Goal: Communication & Community: Answer question/provide support

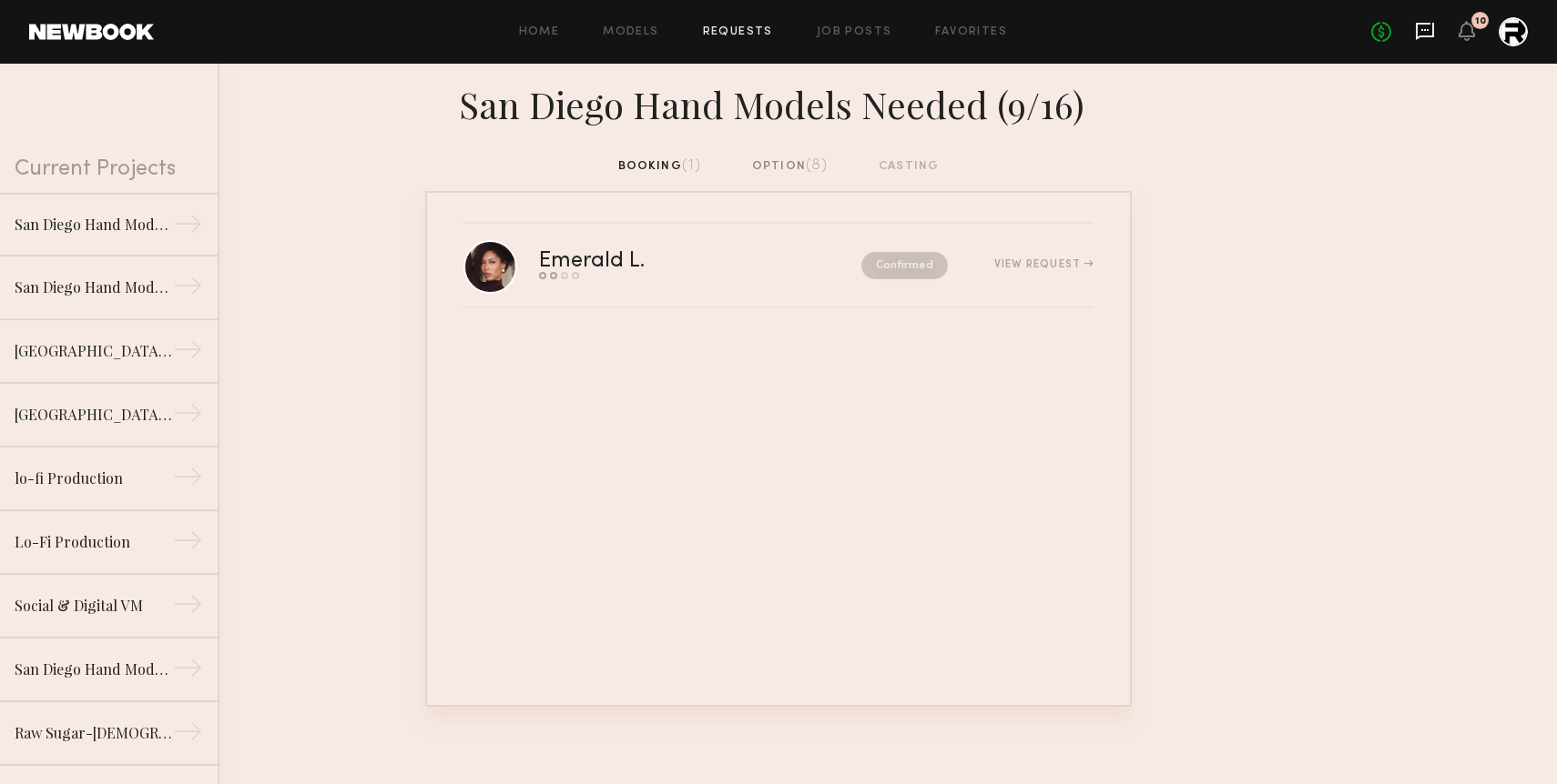
click at [1423, 29] on icon at bounding box center [1424, 30] width 7 height 2
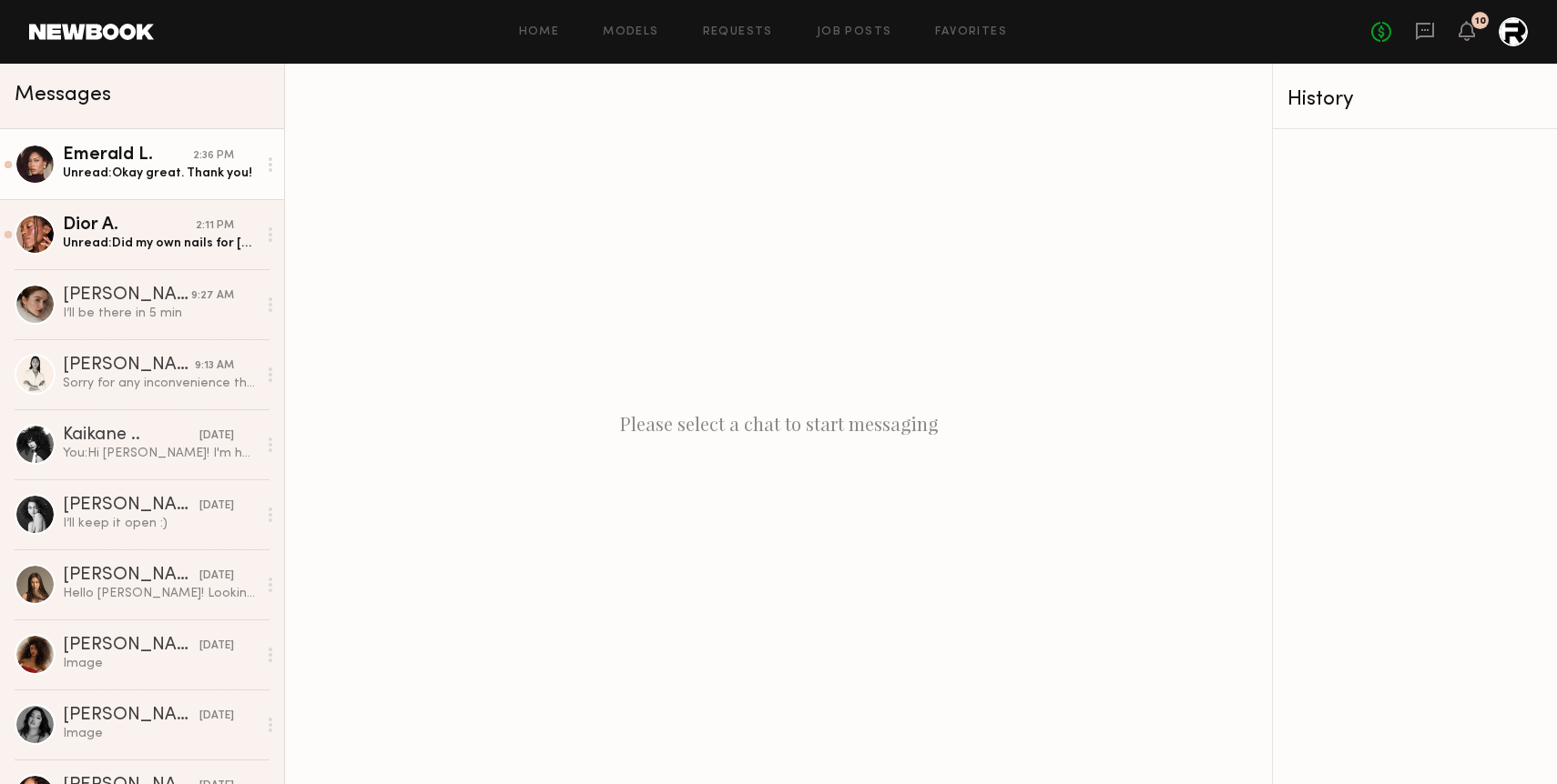
click at [163, 163] on div "Emerald L." at bounding box center [127, 155] width 130 height 19
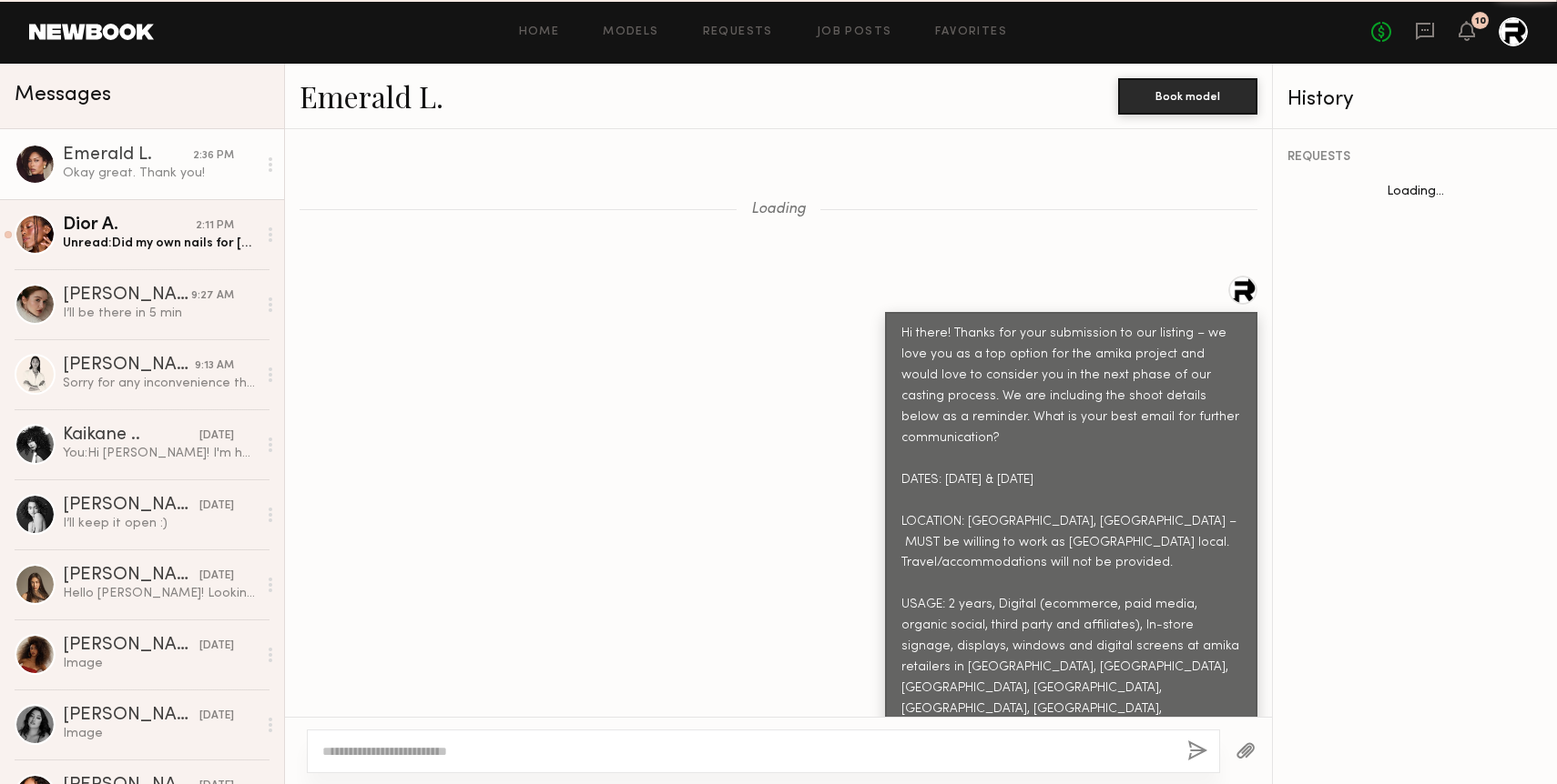
scroll to position [6805, 0]
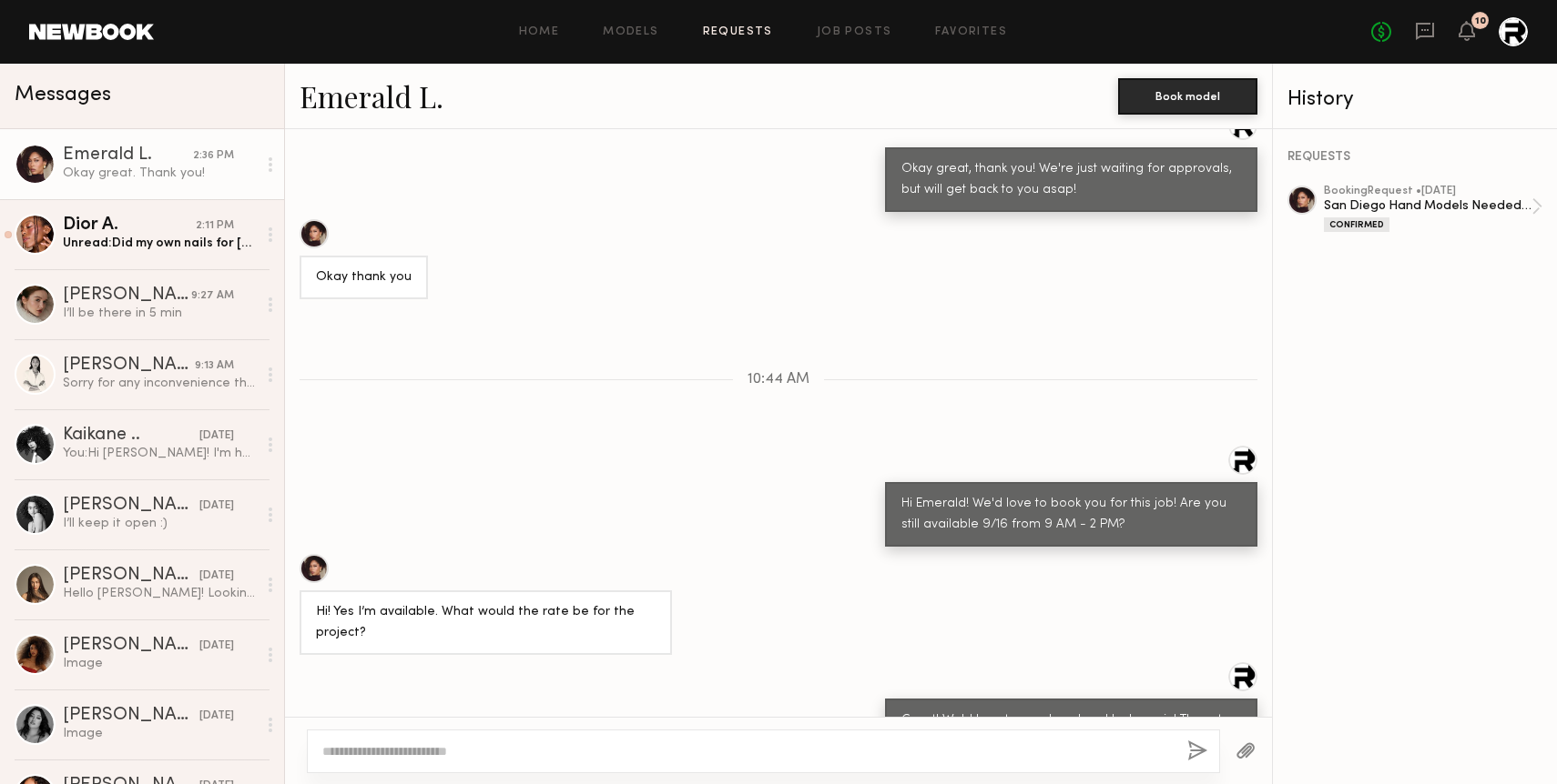
click at [736, 32] on link "Requests" at bounding box center [737, 32] width 70 height 12
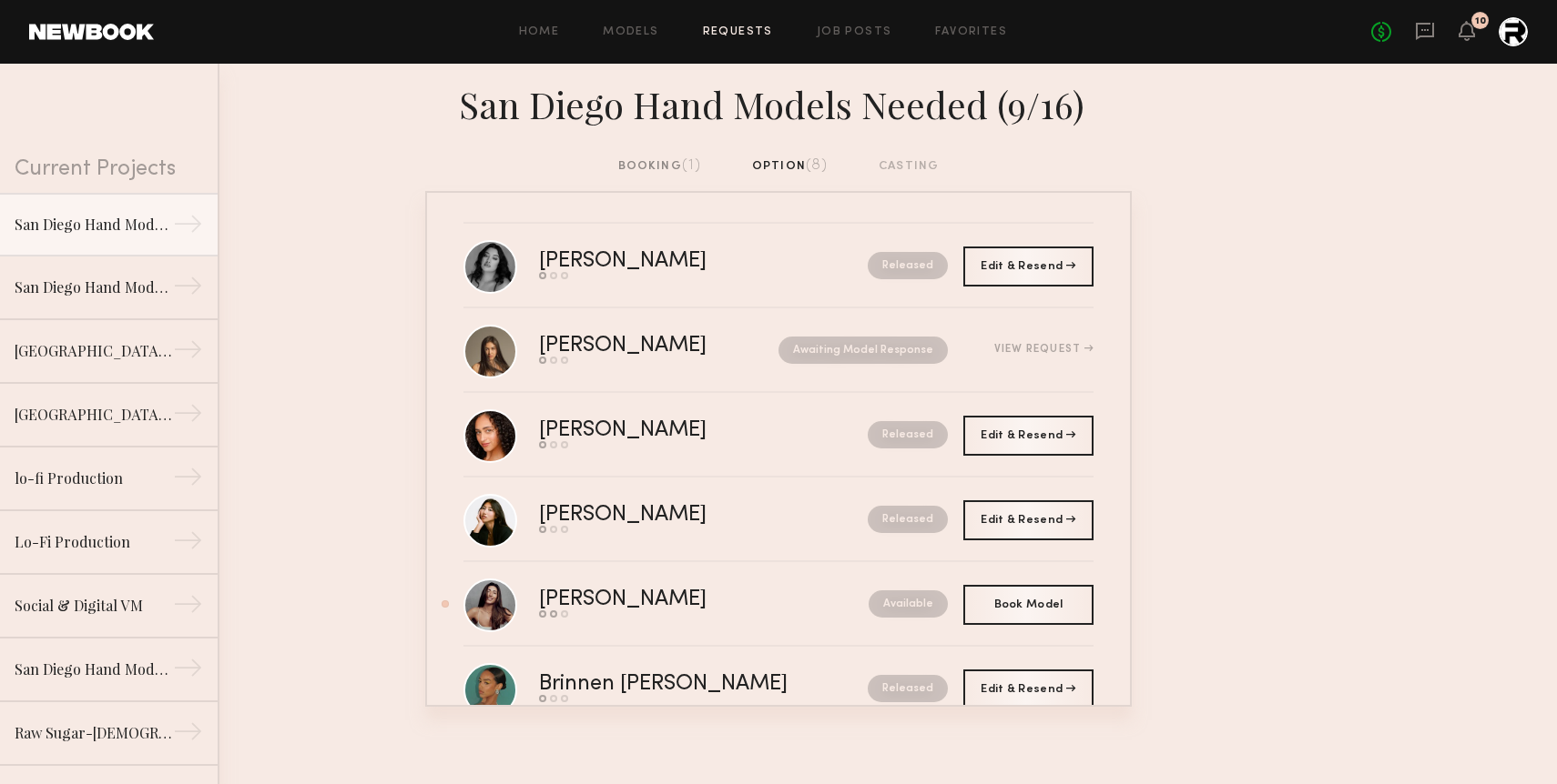
click at [656, 169] on div "booking (1)" at bounding box center [659, 167] width 83 height 20
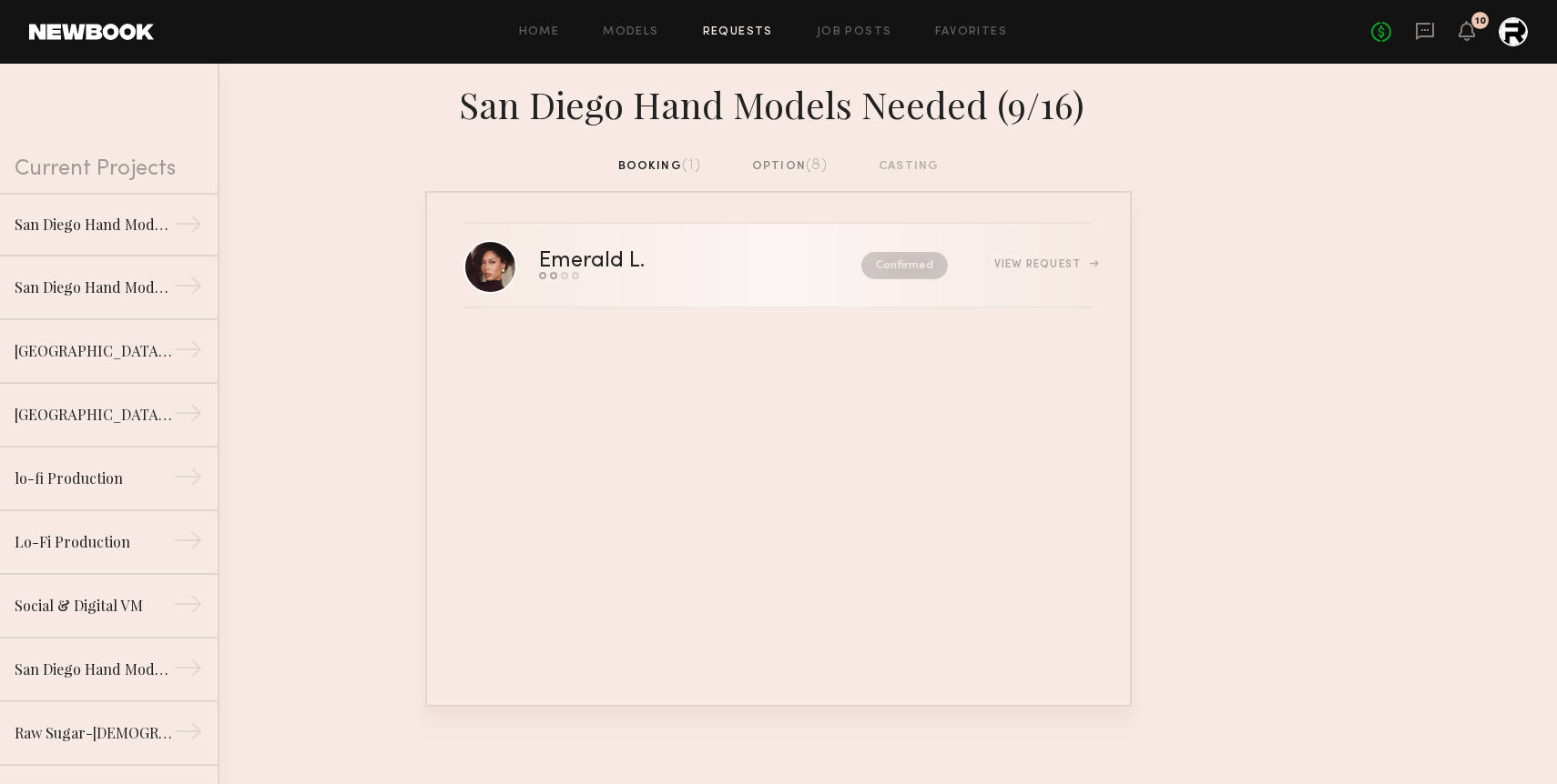
click at [645, 255] on div "Emerald L." at bounding box center [646, 261] width 214 height 21
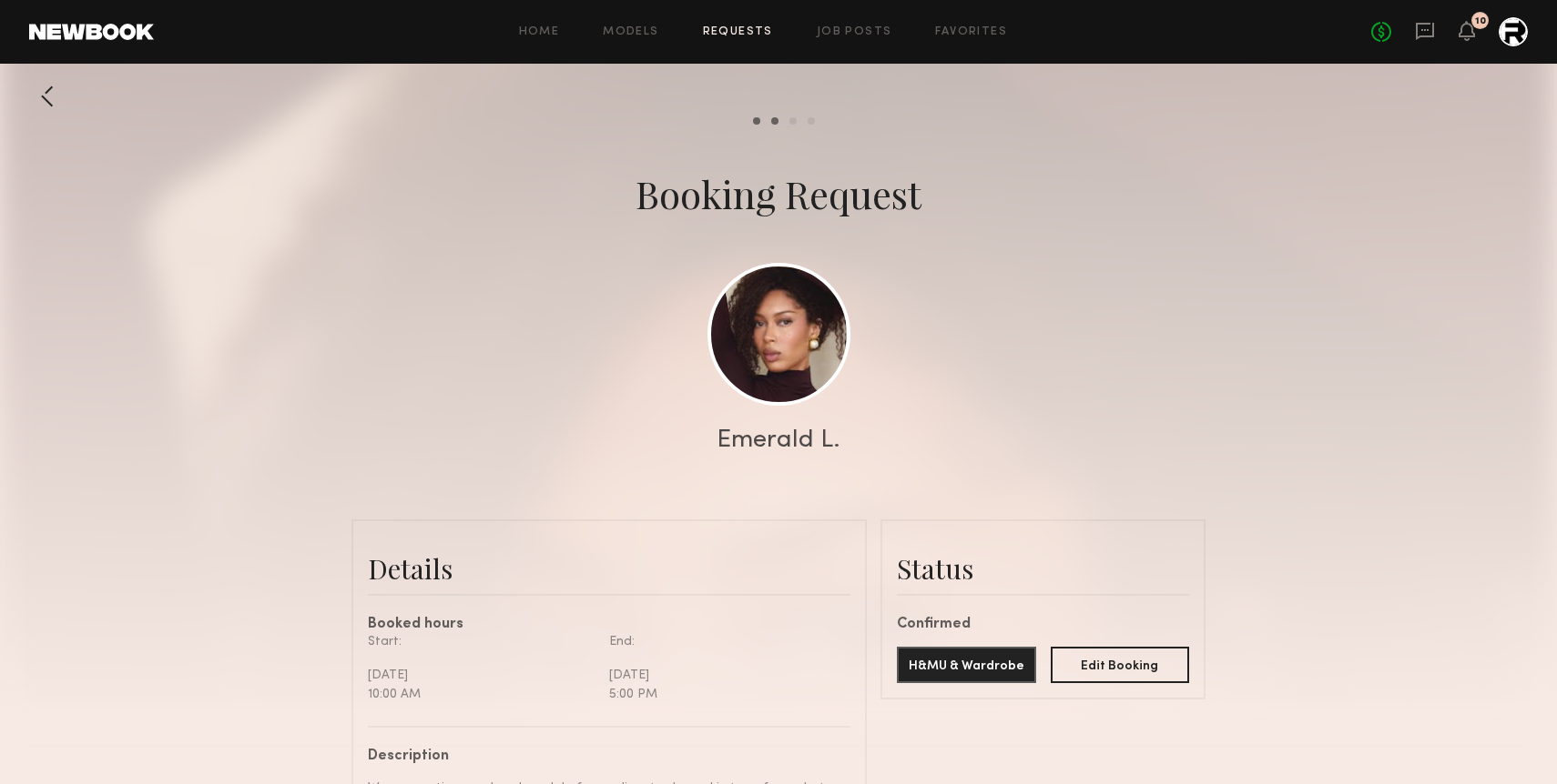
drag, startPoint x: 719, startPoint y: 439, endPoint x: 866, endPoint y: 441, distance: 147.0
click at [866, 441] on div "Emerald L." at bounding box center [778, 440] width 1557 height 25
copy div "Emerald L."
click at [476, 359] on div at bounding box center [778, 364] width 1557 height 728
click at [36, 88] on div at bounding box center [47, 96] width 36 height 36
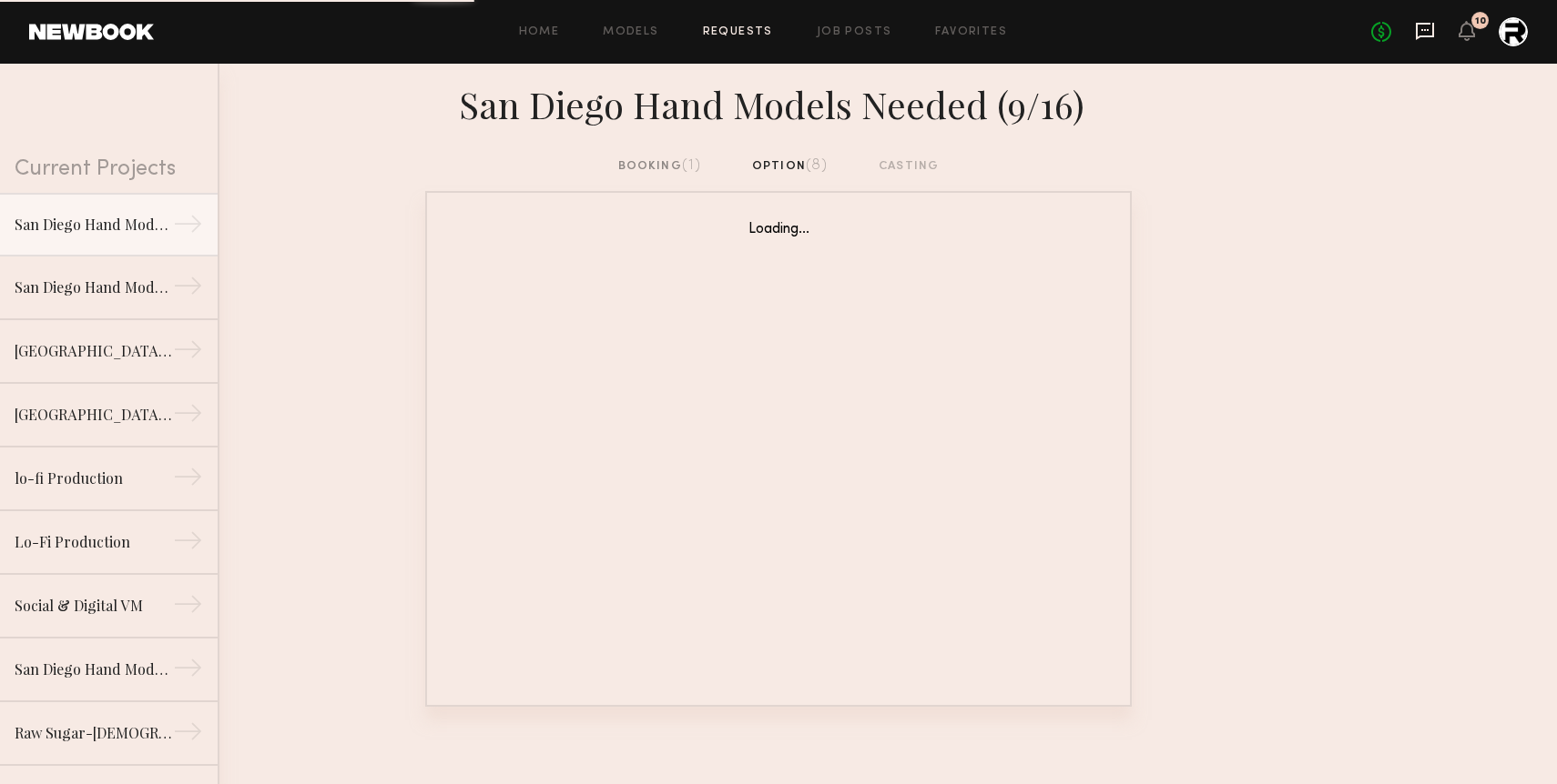
click at [1428, 29] on icon at bounding box center [1424, 30] width 7 height 2
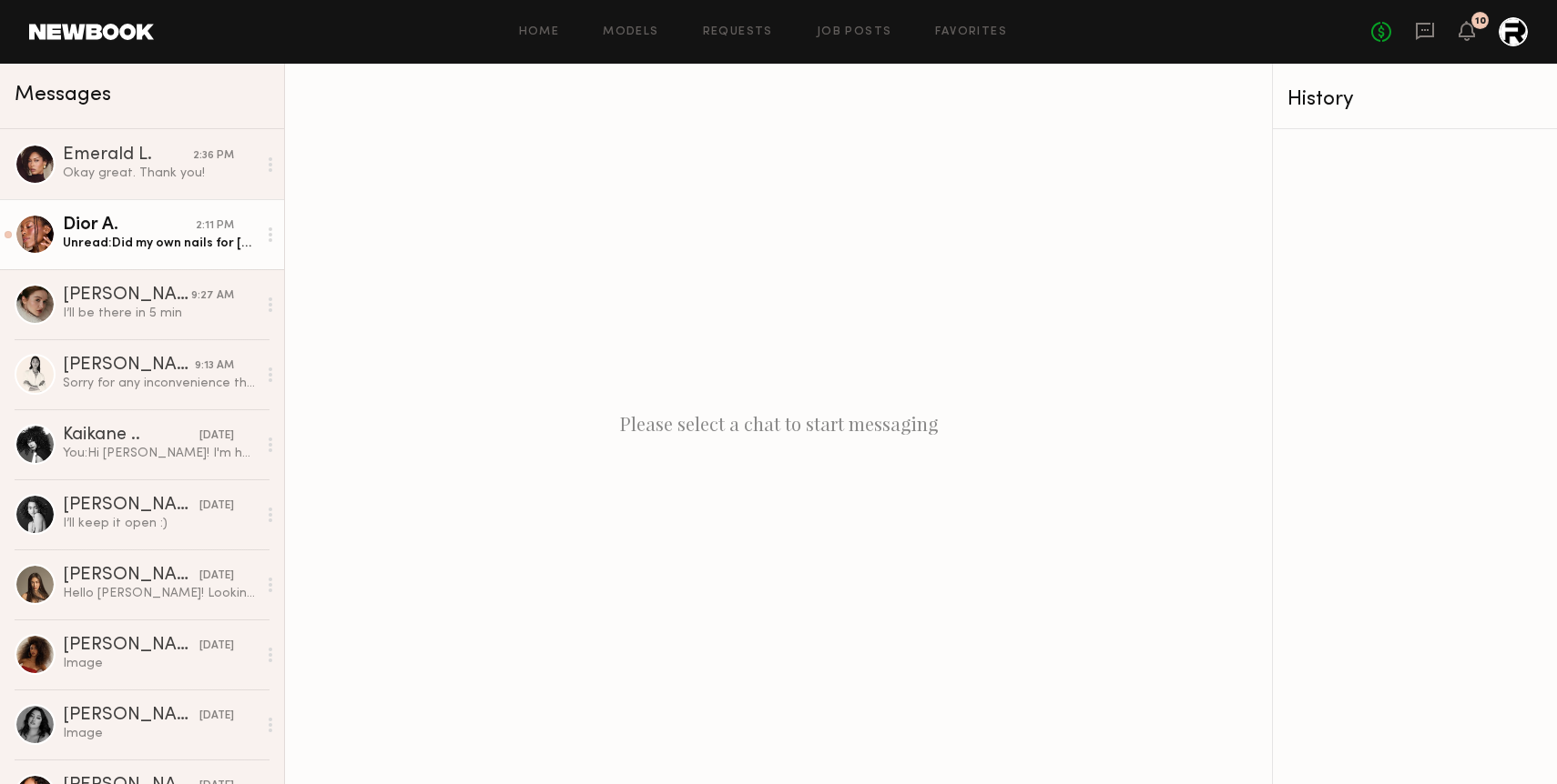
click at [160, 245] on div "Unread: Did my own nails for [DATE]! Thanks so much" at bounding box center [160, 244] width 194 height 18
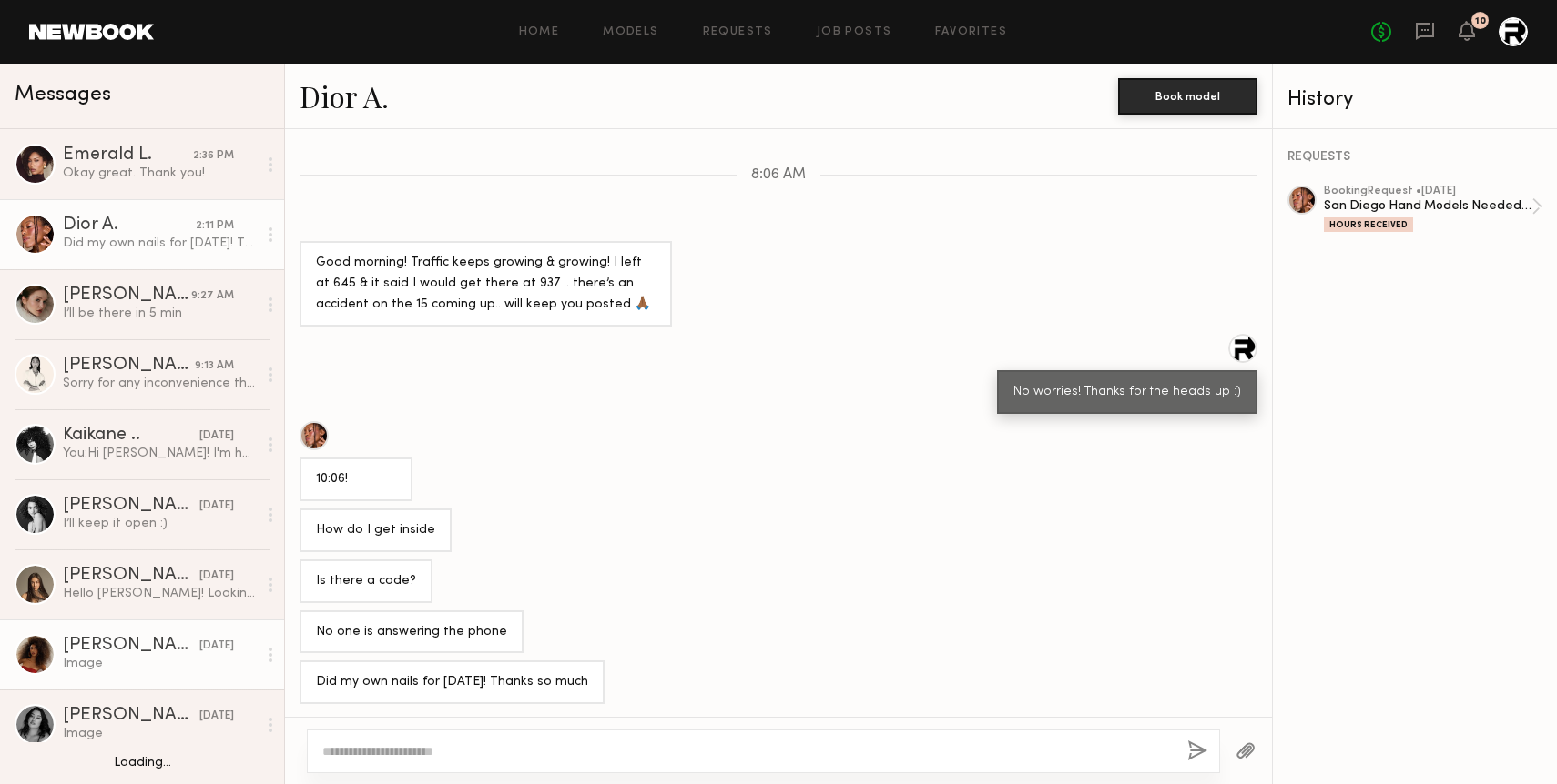
scroll to position [87, 0]
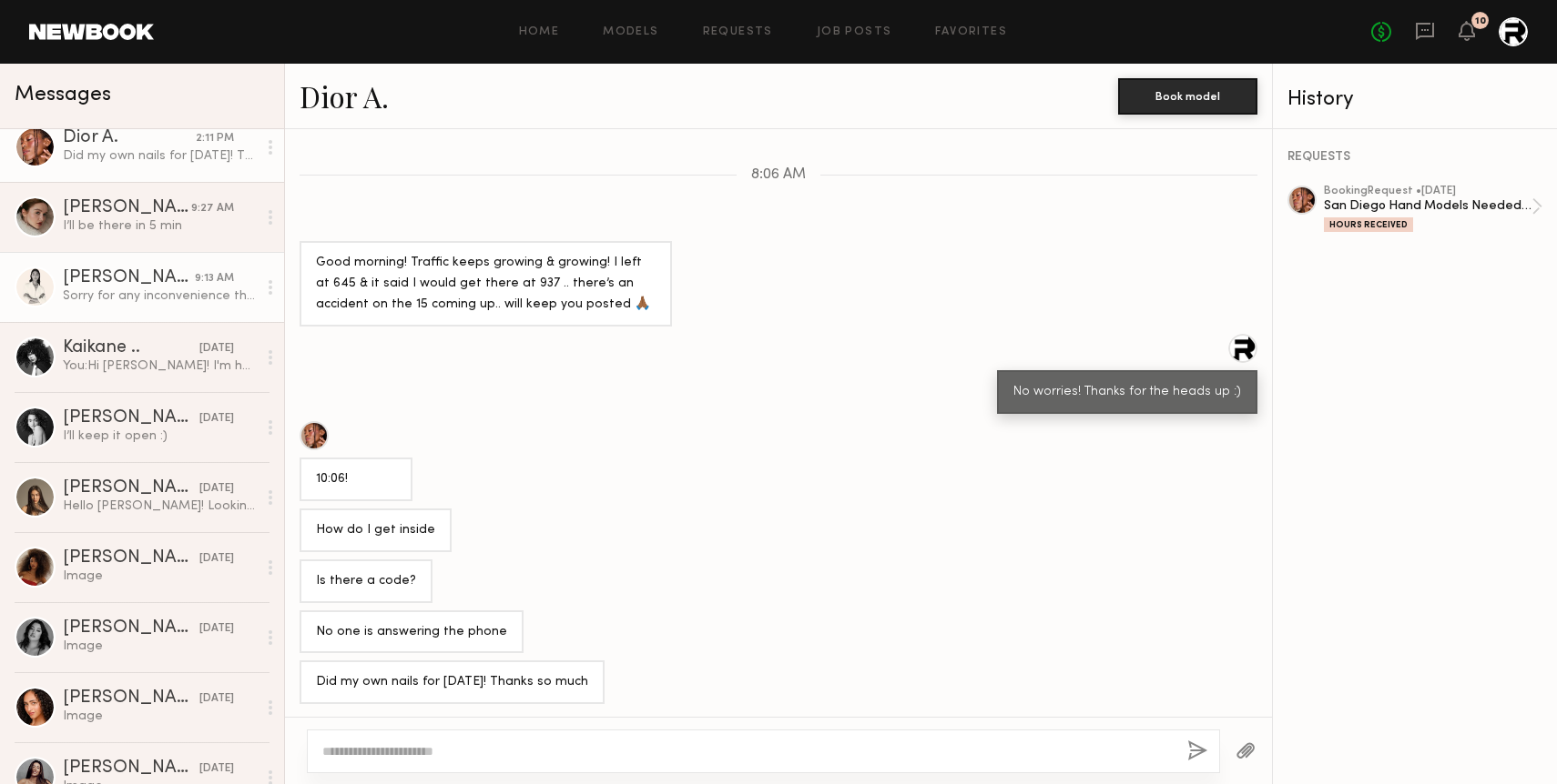
click at [134, 287] on div "Sorry for any inconvenience this may cause" at bounding box center [160, 296] width 194 height 18
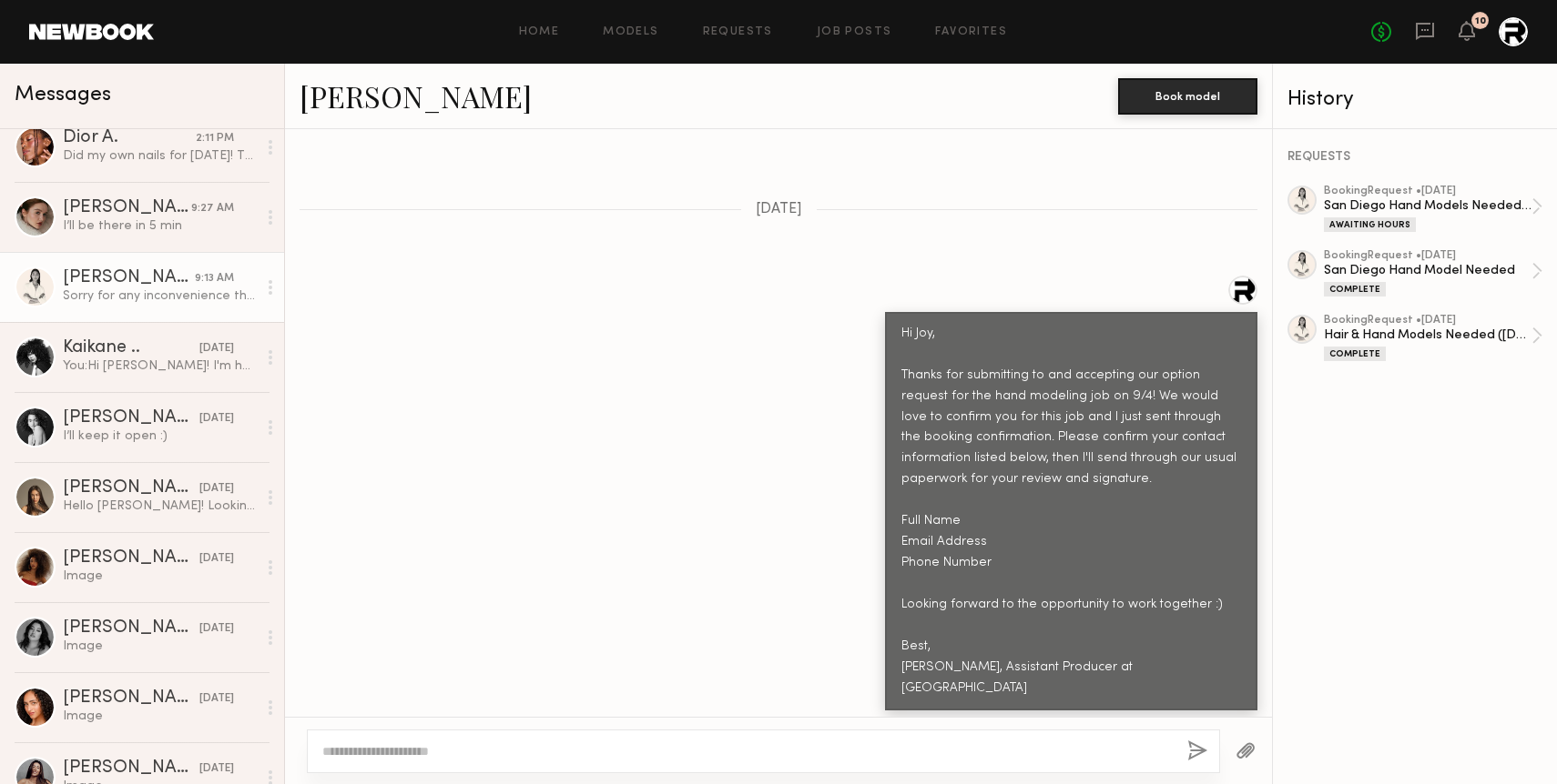
scroll to position [1768, 0]
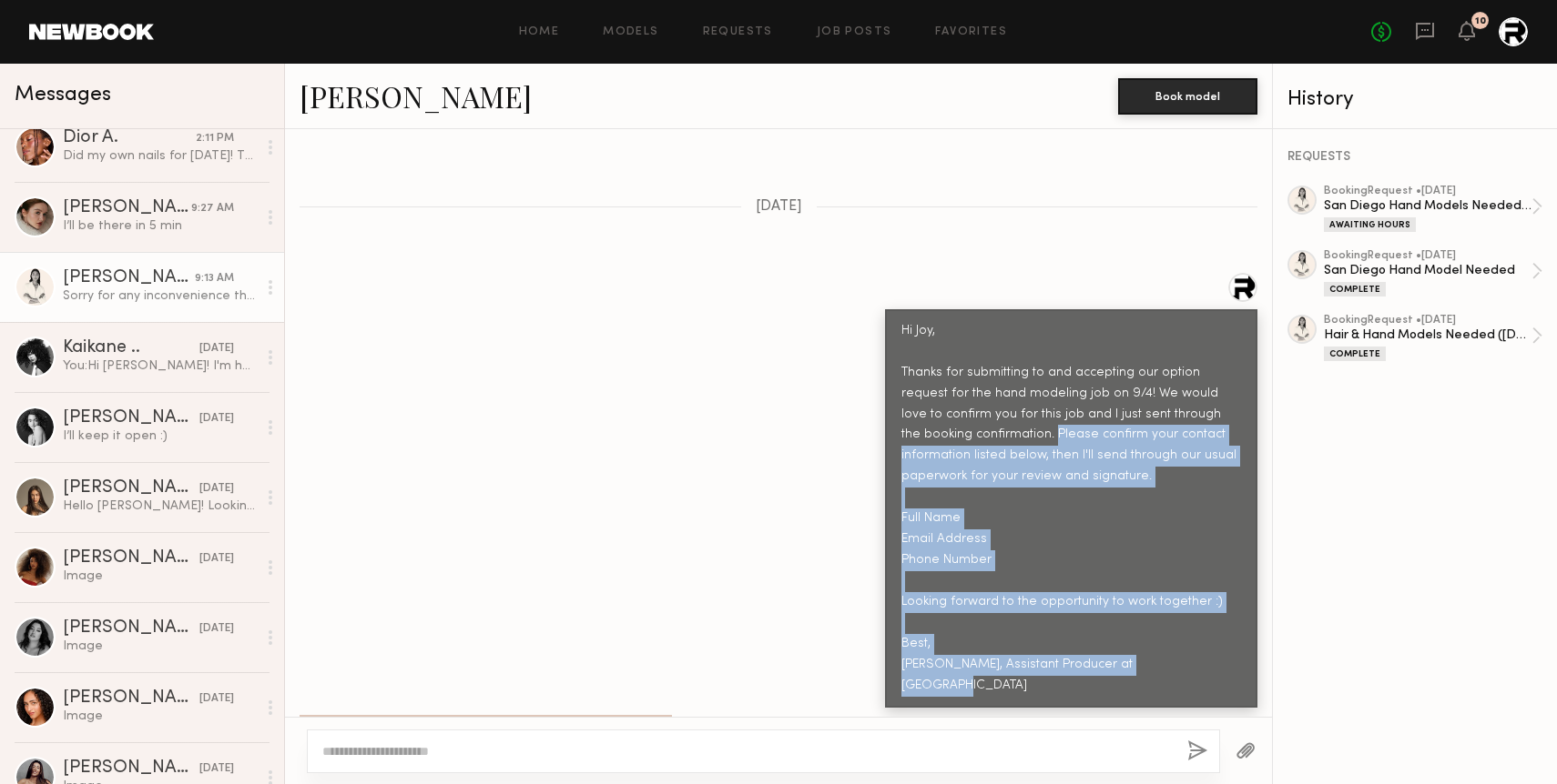
drag, startPoint x: 981, startPoint y: 408, endPoint x: 1182, endPoint y: 643, distance: 309.2
click at [1182, 643] on div "Hi Joy, Thanks for submitting to and accepting our option request for the hand …" at bounding box center [1071, 509] width 339 height 375
copy div "Please confirm your contact information listed below, then I'll send through ou…"
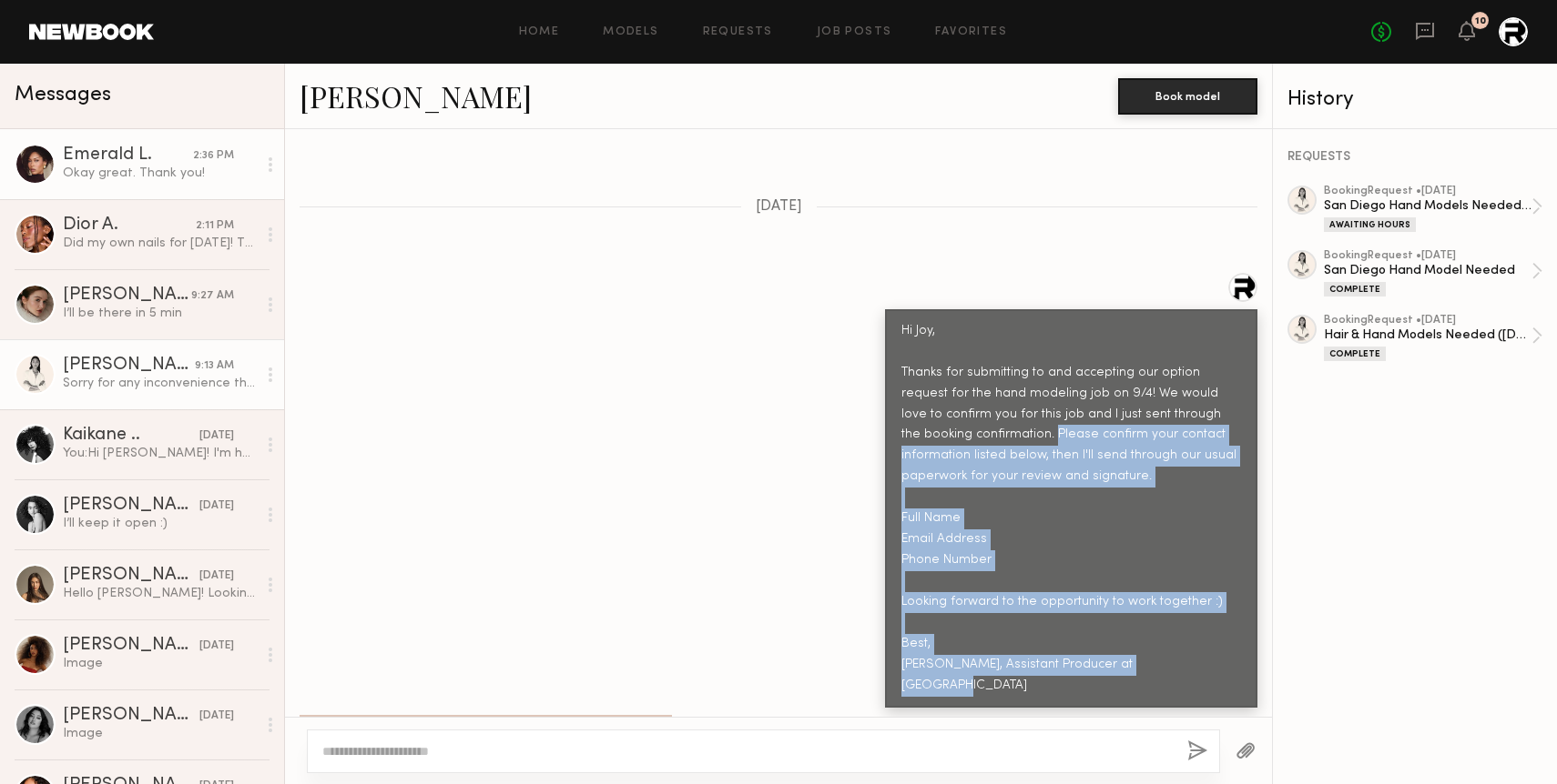
click at [137, 197] on link "Emerald L. 2:36 PM Okay great. Thank you!" at bounding box center [142, 164] width 284 height 70
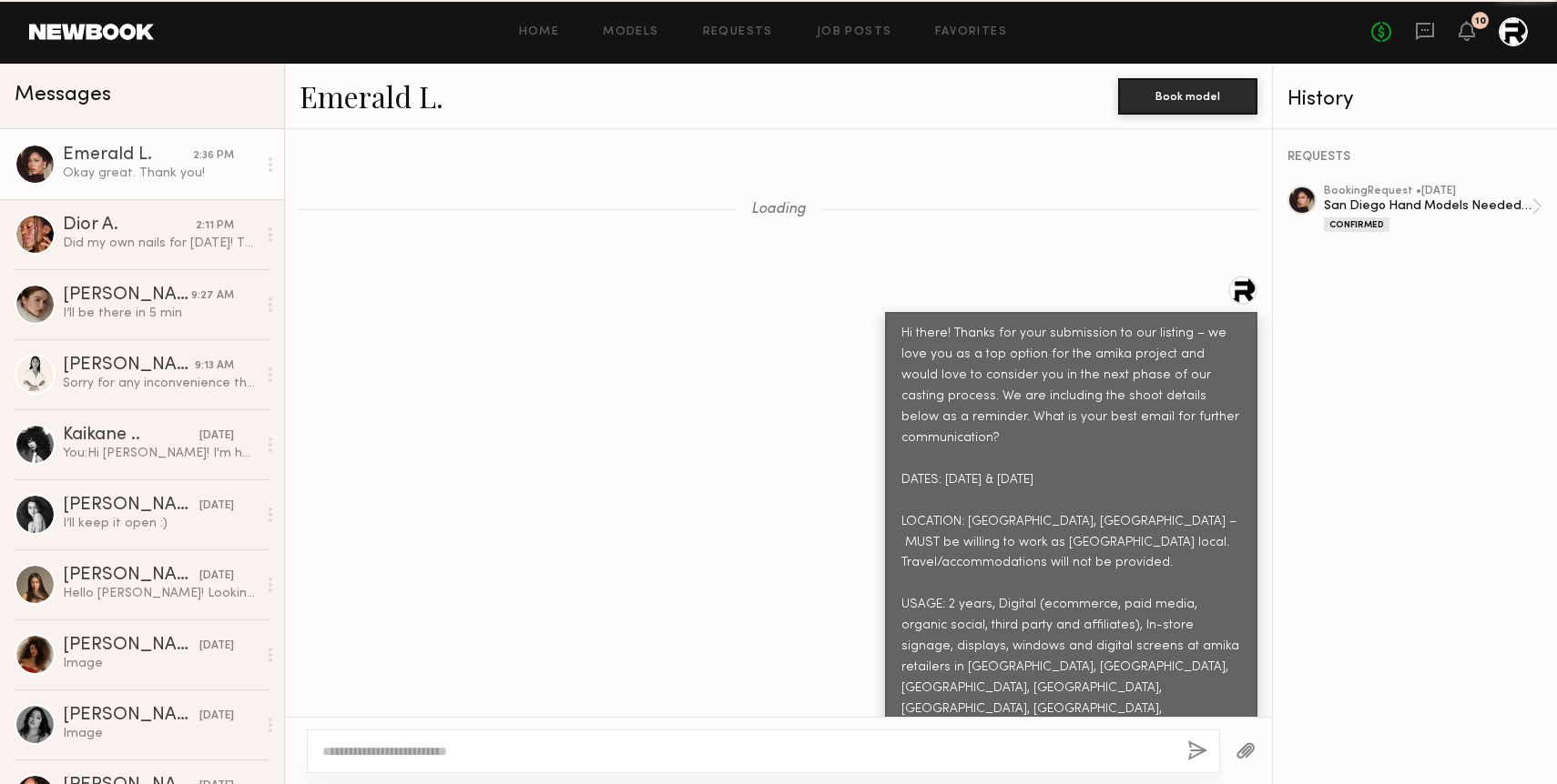
scroll to position [6805, 0]
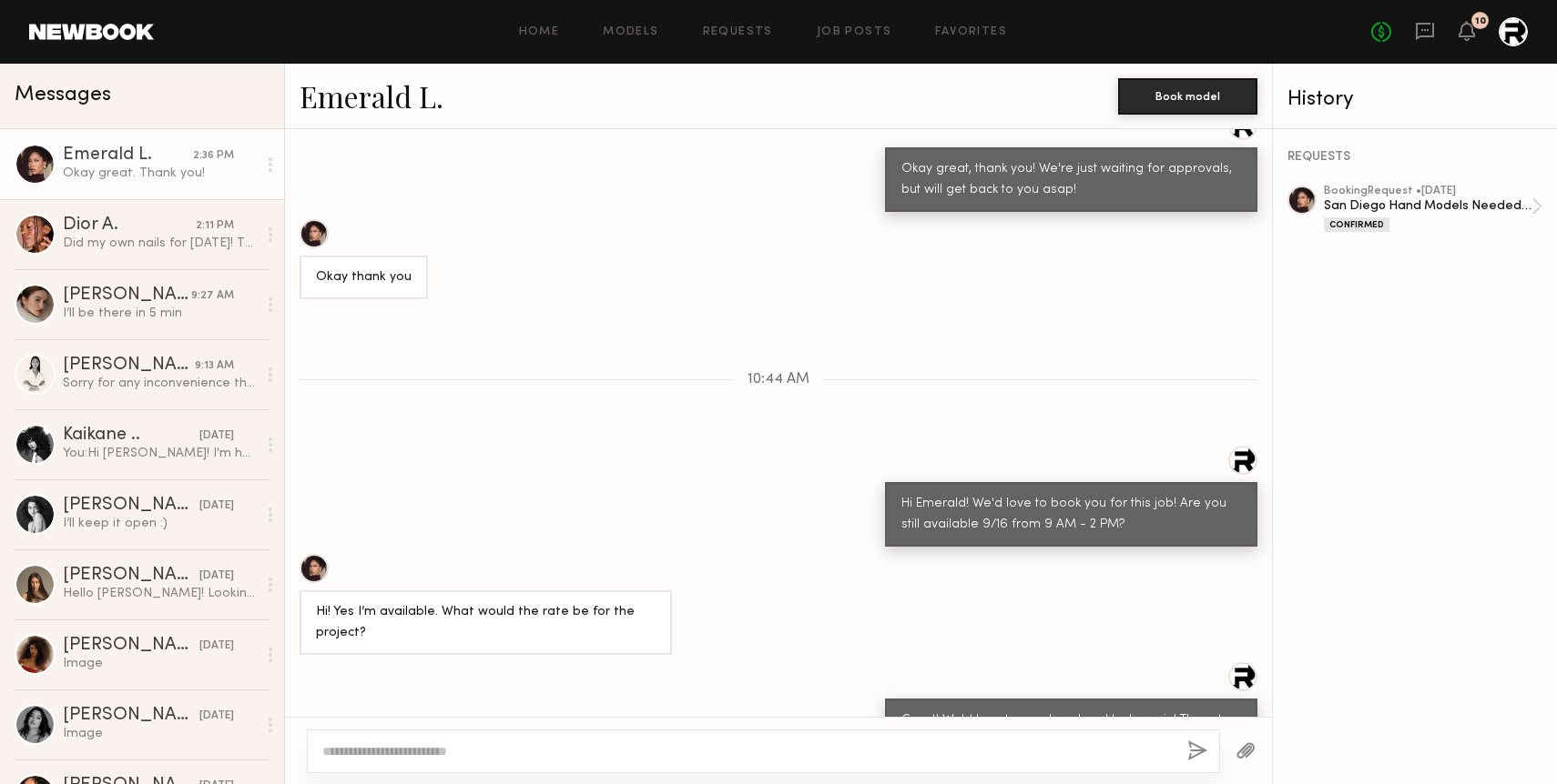
click at [385, 751] on textarea at bounding box center [747, 752] width 850 height 19
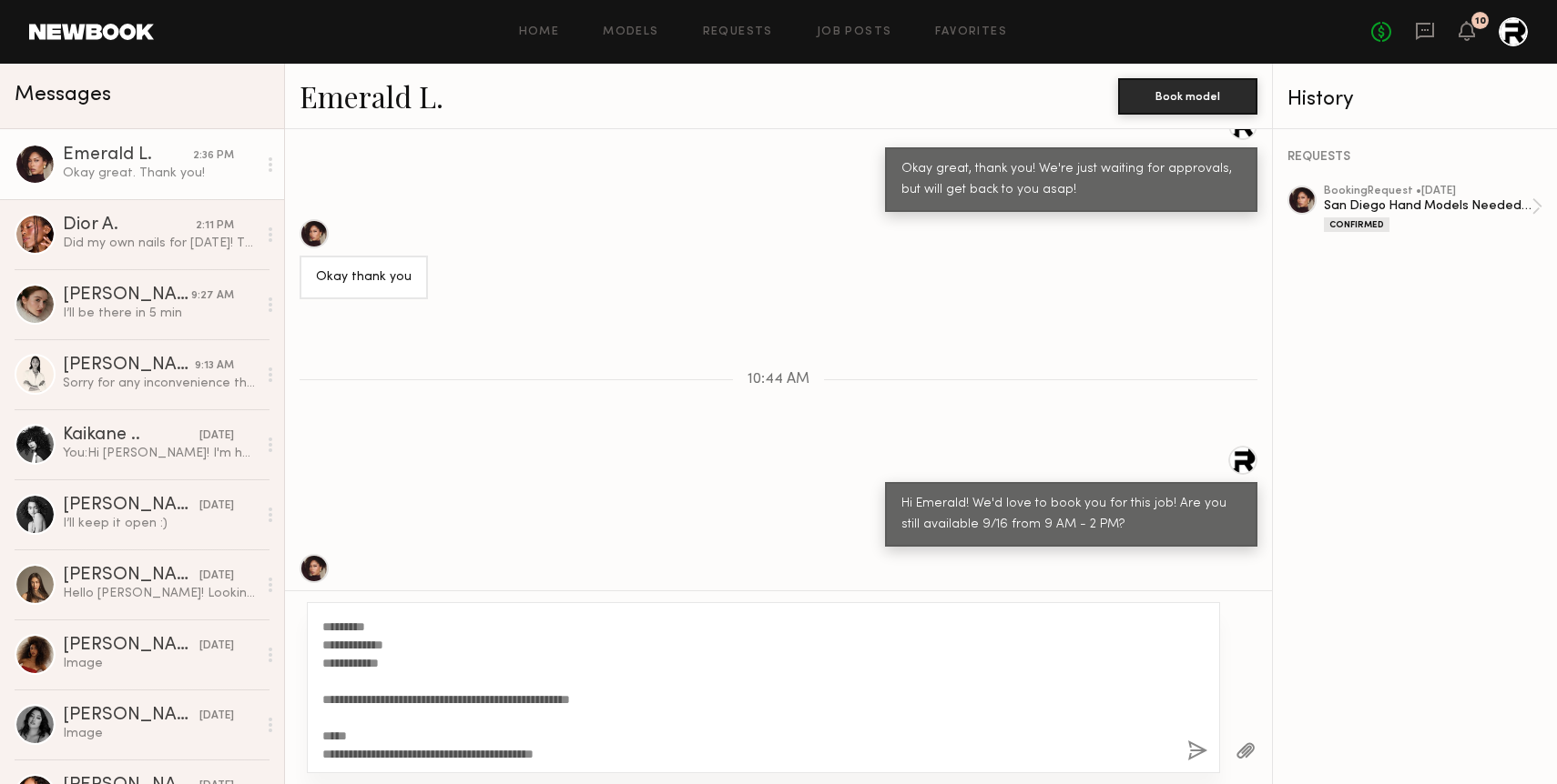
scroll to position [0, 0]
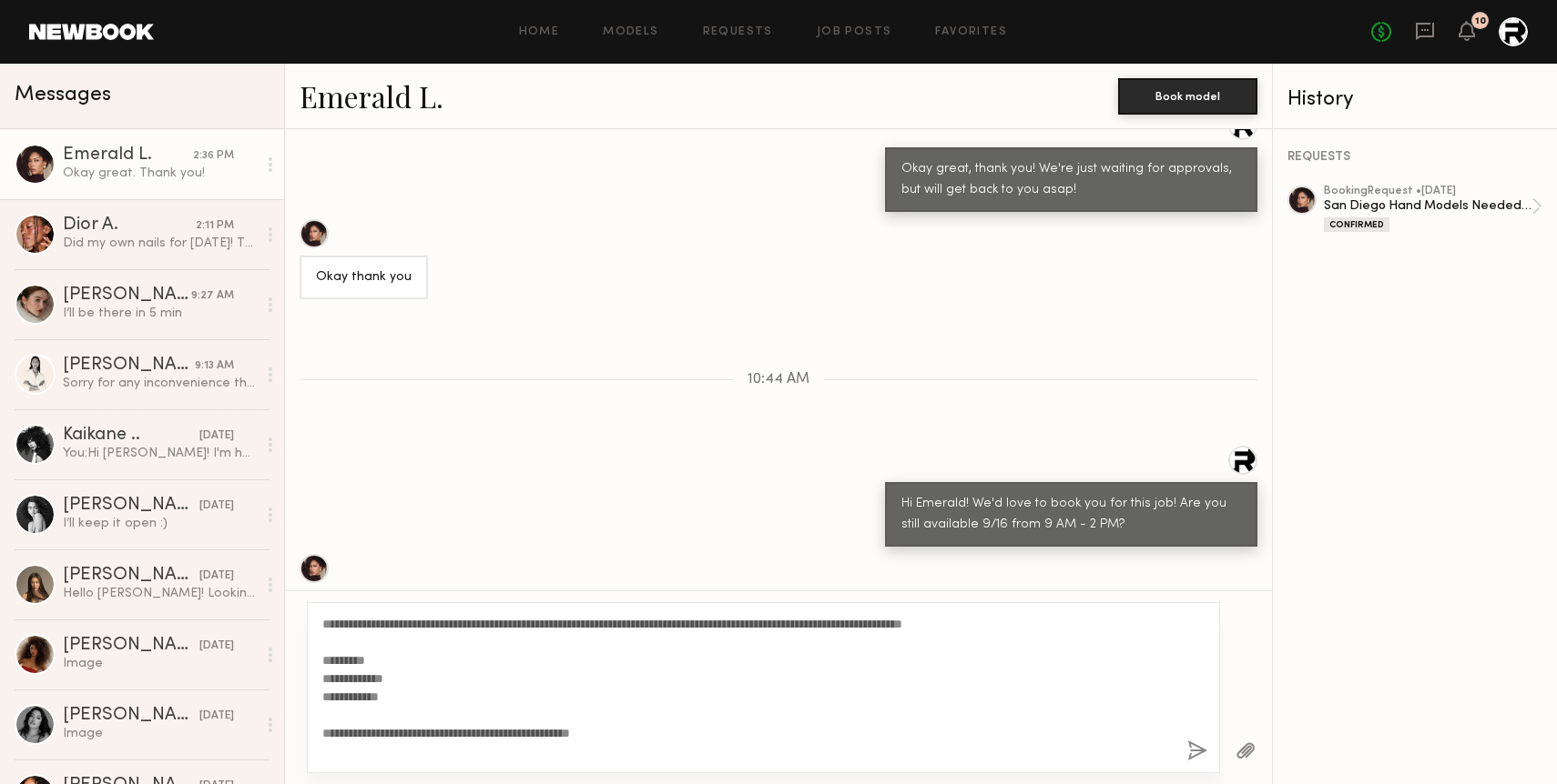
click at [323, 623] on textarea "**********" at bounding box center [747, 688] width 850 height 146
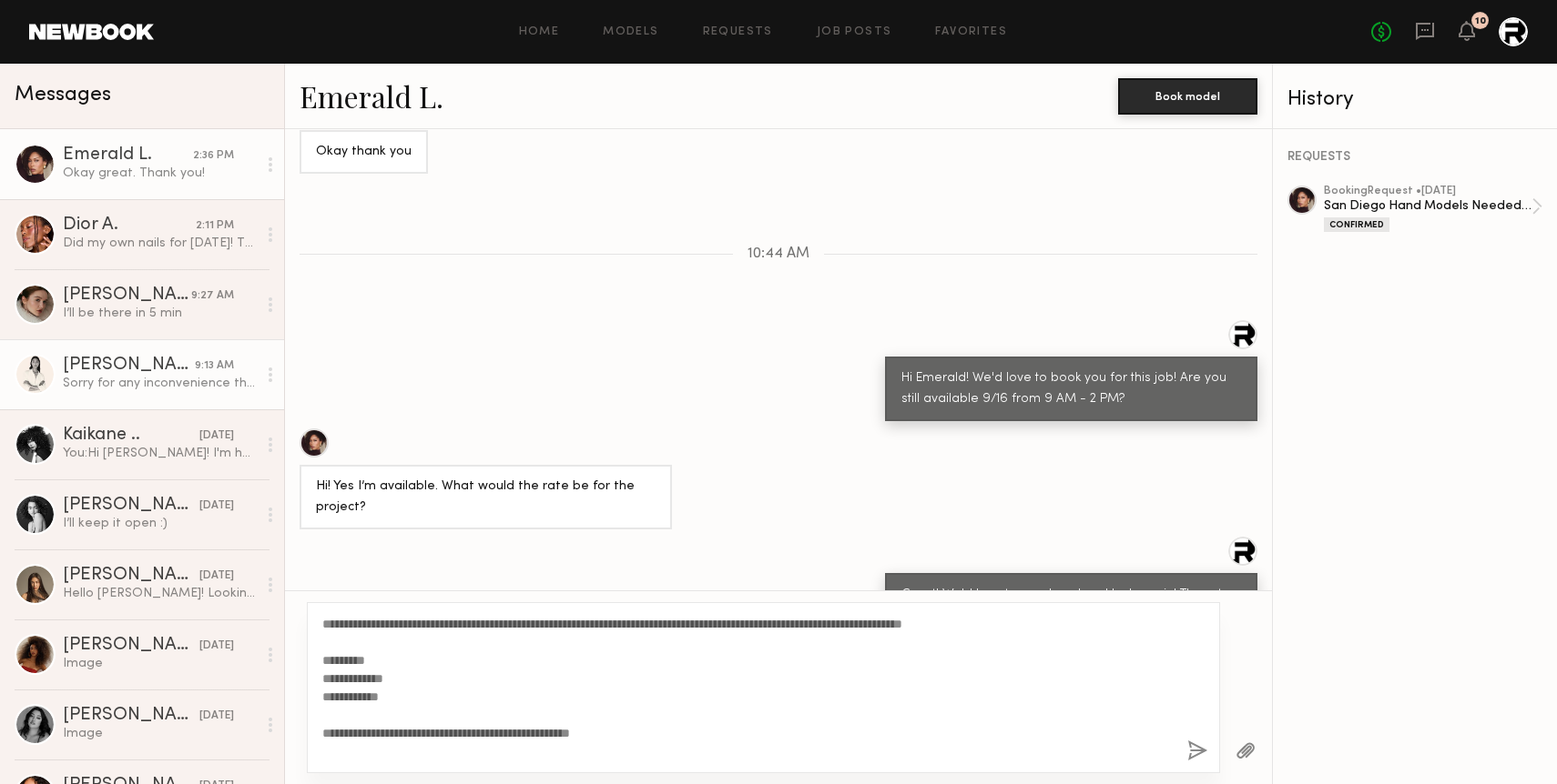
type textarea "**********"
click at [112, 352] on link "[PERSON_NAME] 9:13 AM Sorry for any inconvenience this may cause" at bounding box center [142, 373] width 284 height 70
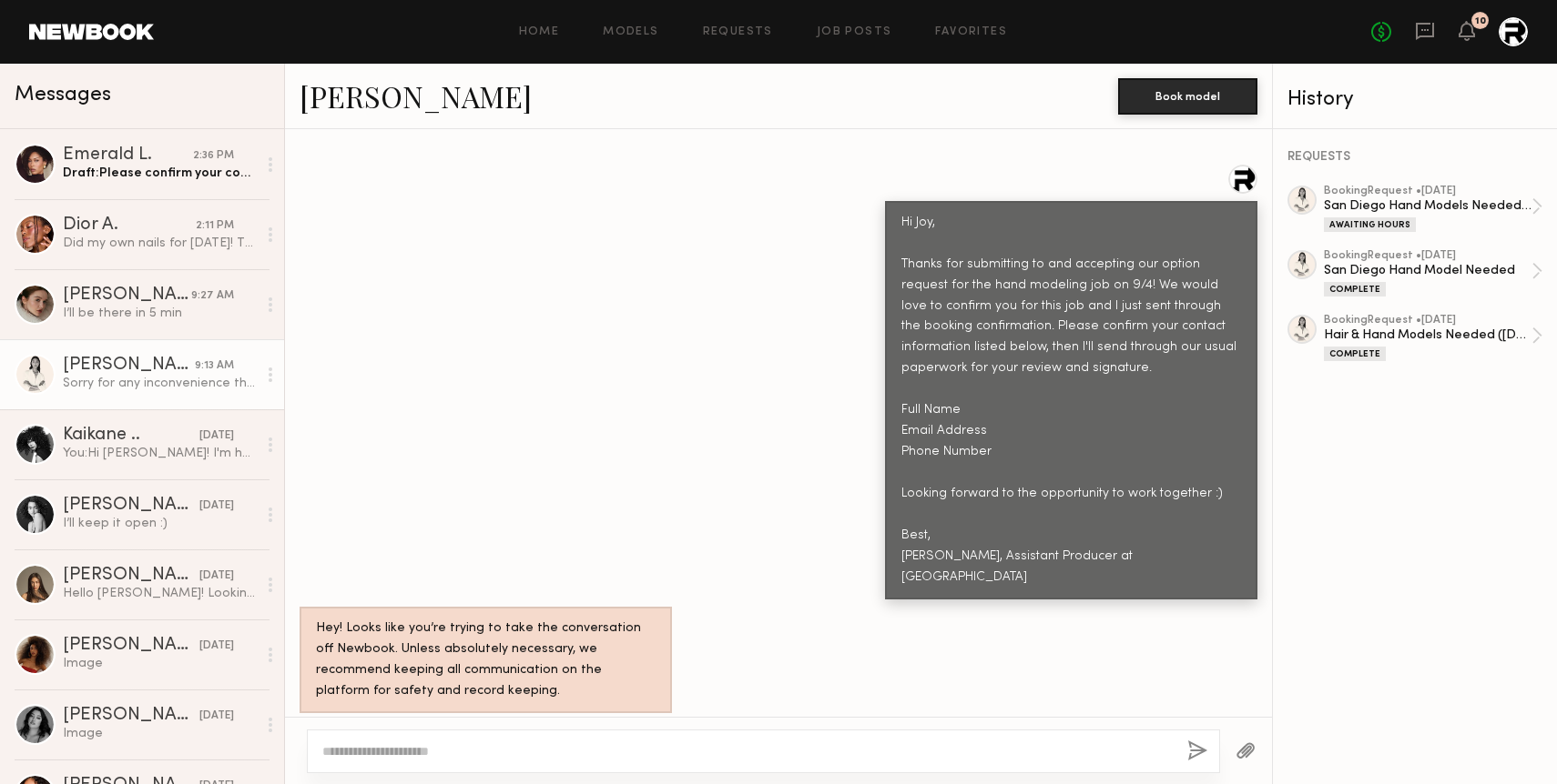
scroll to position [1840, 0]
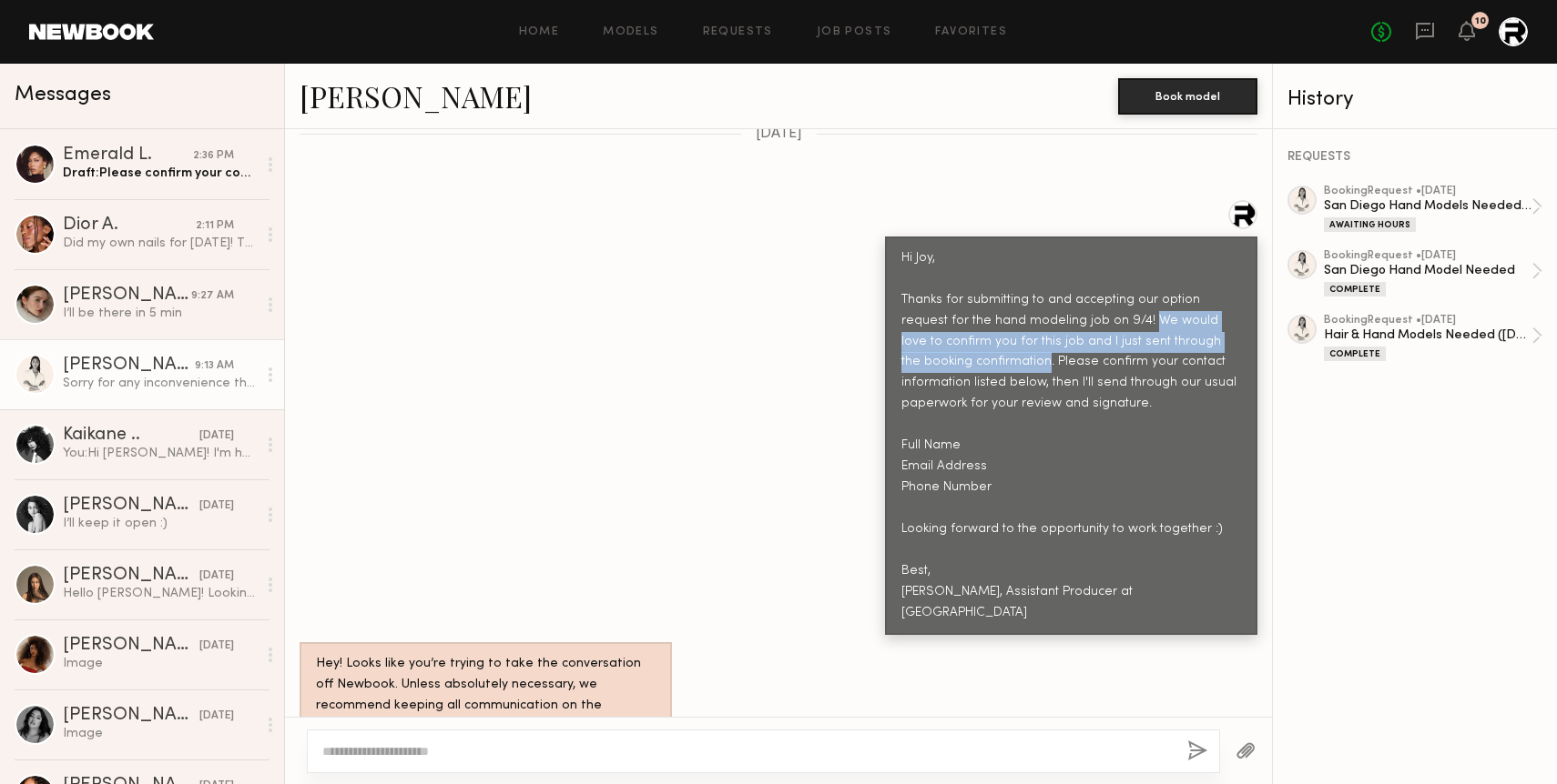
drag, startPoint x: 1099, startPoint y: 294, endPoint x: 974, endPoint y: 333, distance: 130.9
click at [974, 333] on div "Hi Joy, Thanks for submitting to and accepting our option request for the hand …" at bounding box center [1071, 435] width 339 height 375
copy div "We would love to confirm you for this job and I just sent through the booking c…"
click at [137, 179] on div "Draft: Please confirm your contact information listed below, then I'll send thr…" at bounding box center [160, 173] width 194 height 18
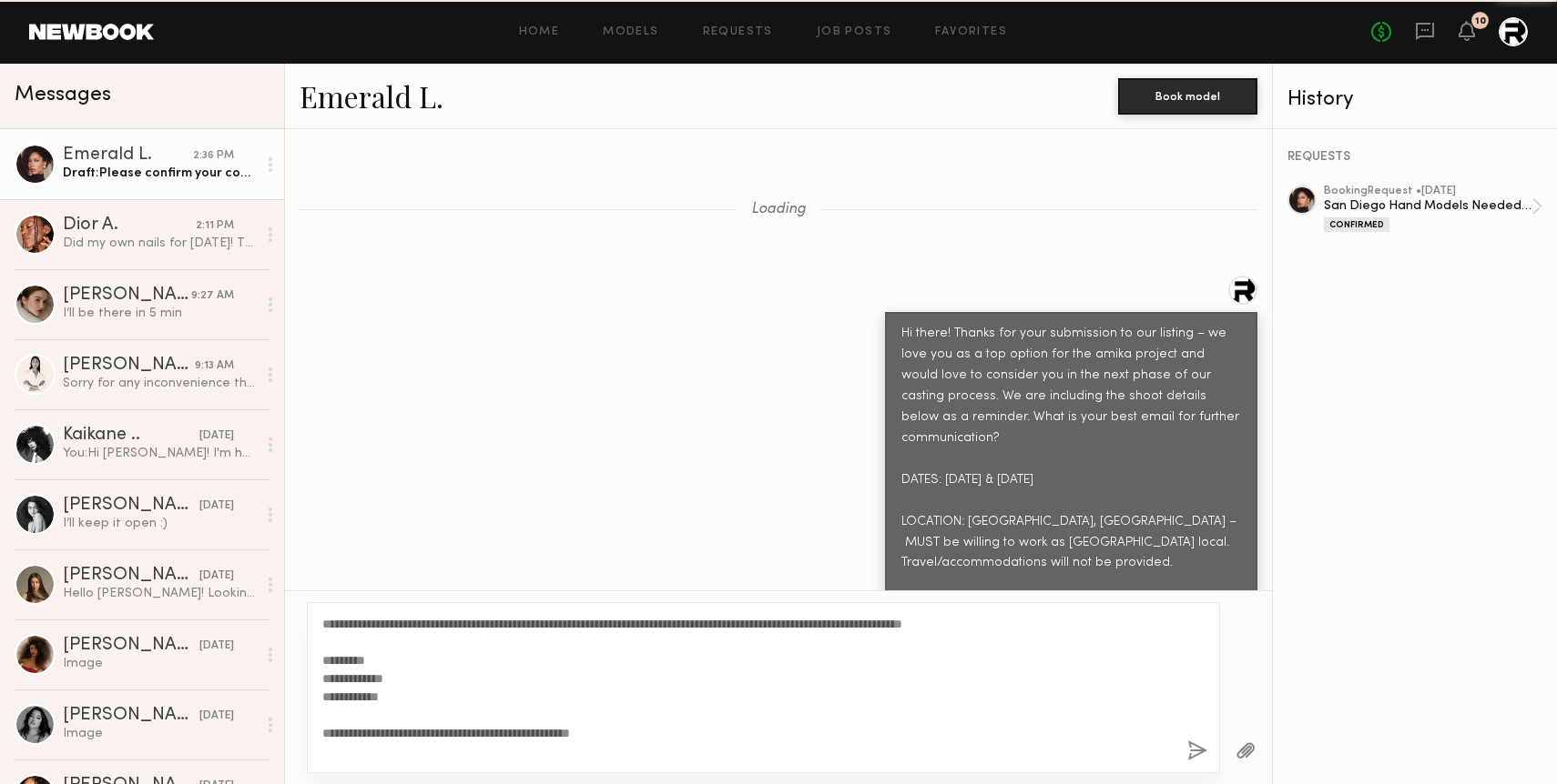
scroll to position [6805, 0]
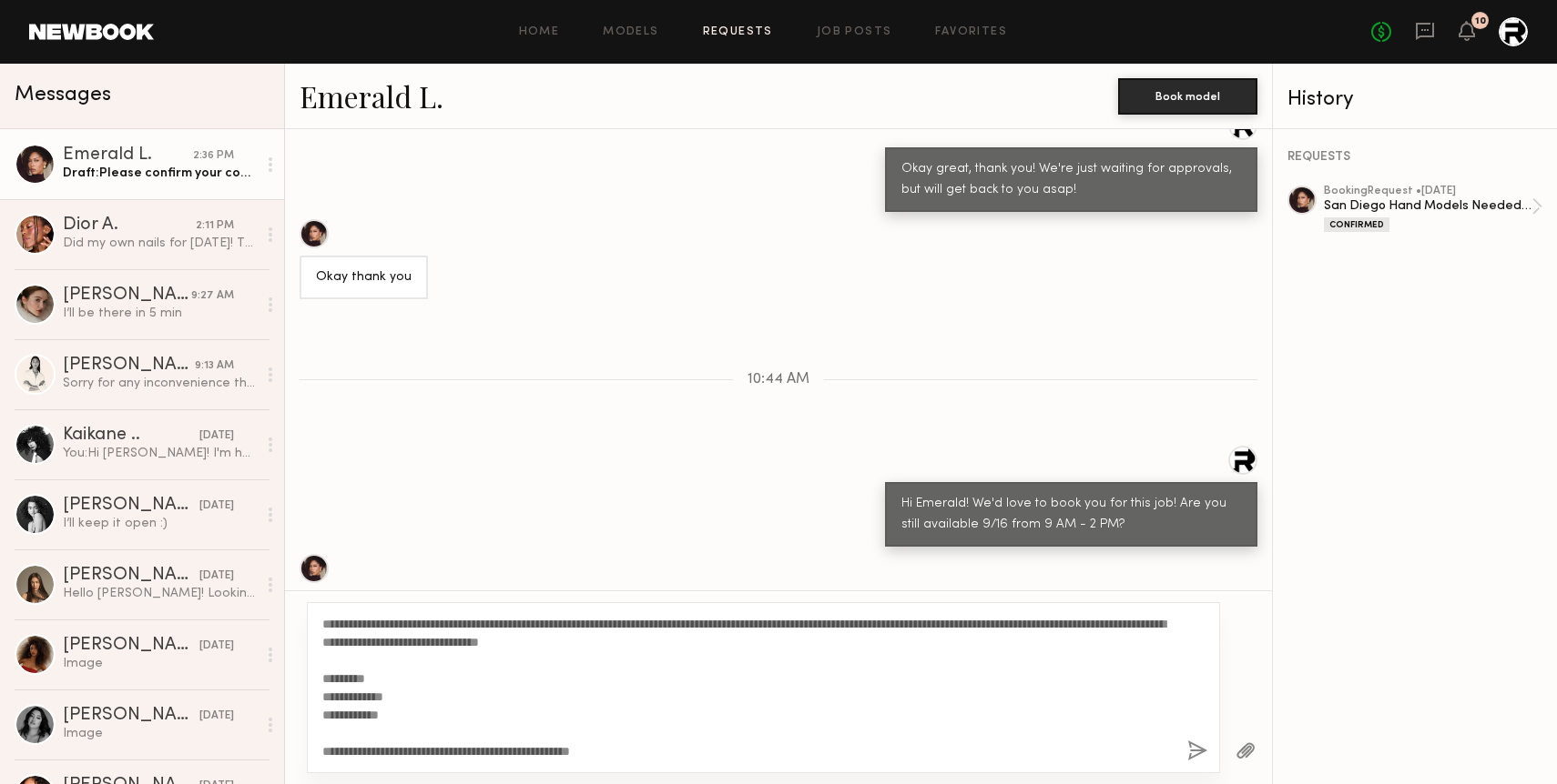
type textarea "**********"
click at [725, 31] on link "Requests" at bounding box center [737, 32] width 70 height 12
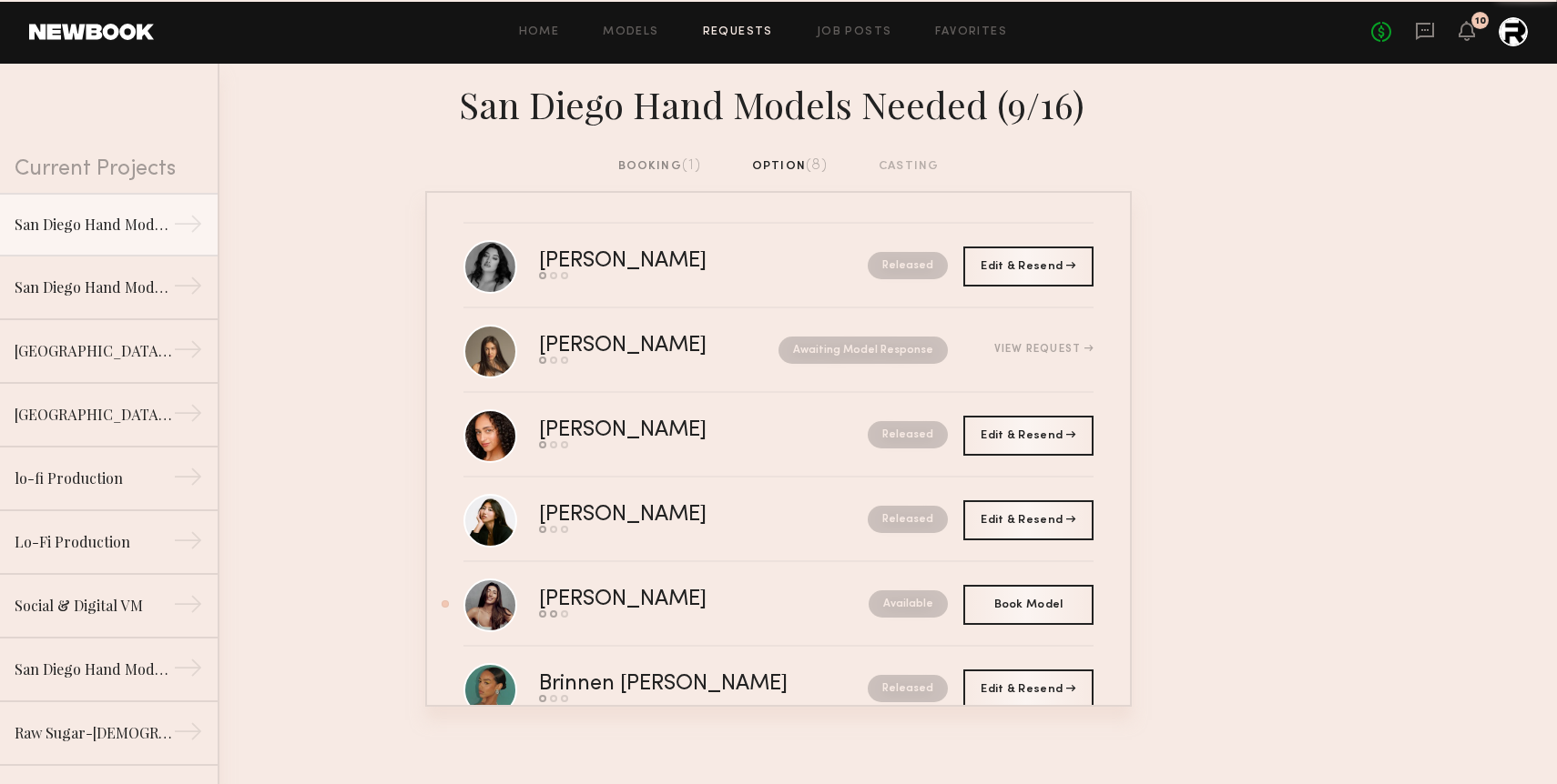
click at [672, 167] on div "booking (1)" at bounding box center [659, 167] width 83 height 20
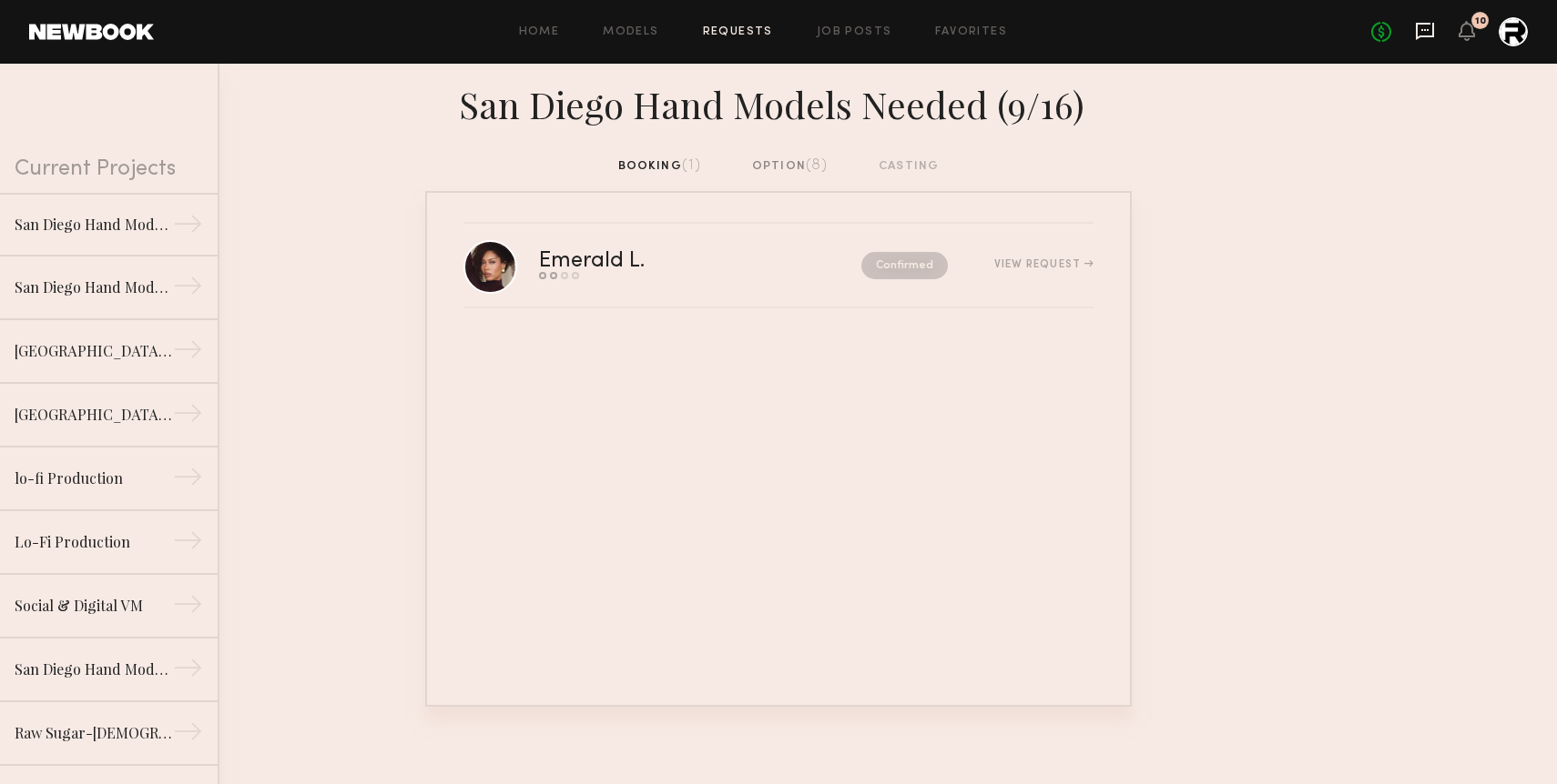
click at [1431, 24] on icon at bounding box center [1425, 31] width 19 height 18
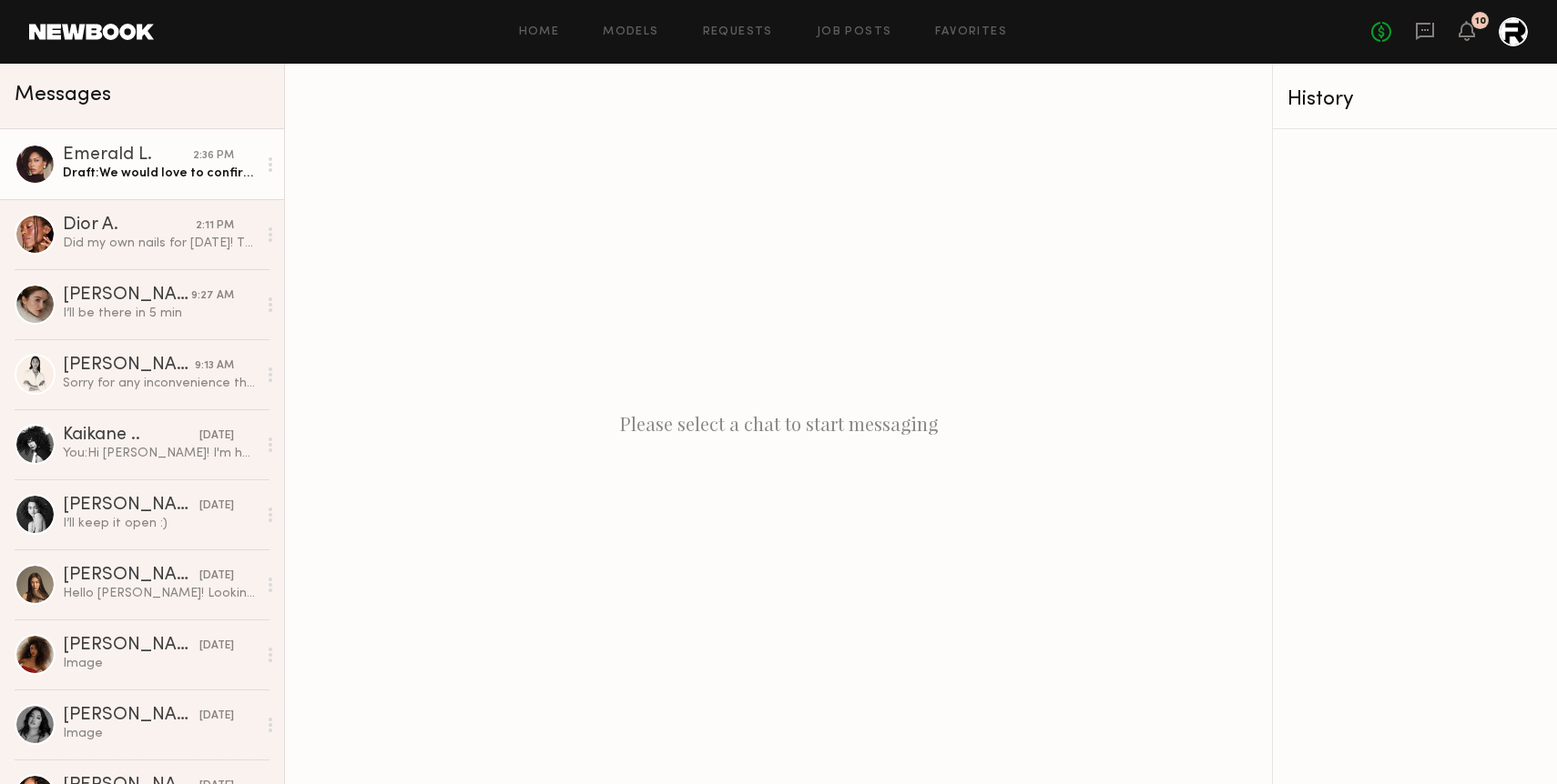
click at [67, 170] on div "Draft: We would love to confirm you for this job and I just sent through the bo…" at bounding box center [160, 173] width 194 height 18
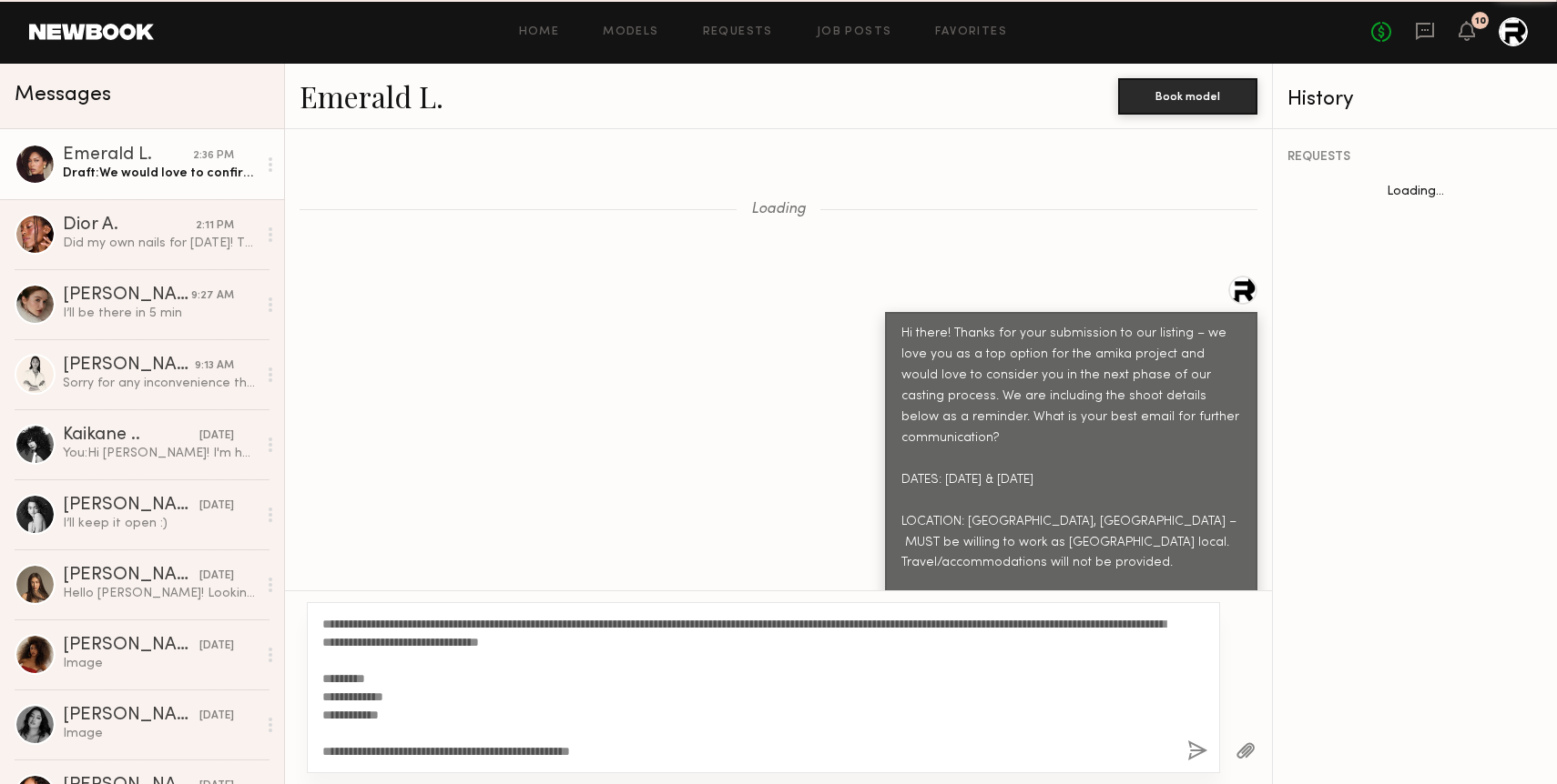
scroll to position [6805, 0]
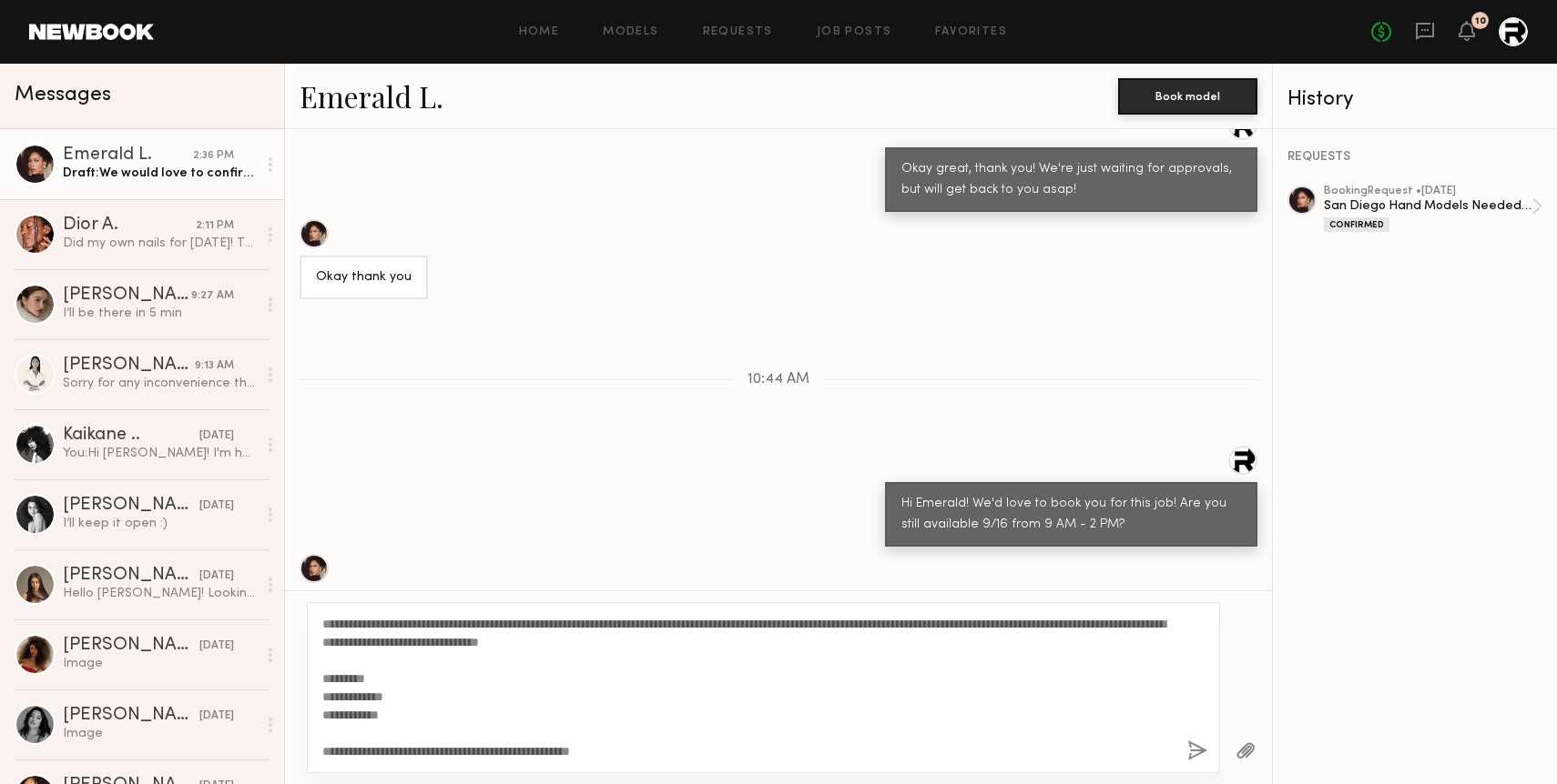
click at [498, 629] on textarea "**********" at bounding box center [747, 688] width 850 height 146
click at [842, 619] on textarea "**********" at bounding box center [747, 688] width 850 height 146
click at [829, 697] on textarea "**********" at bounding box center [747, 688] width 850 height 146
click at [847, 627] on textarea "**********" at bounding box center [747, 688] width 850 height 146
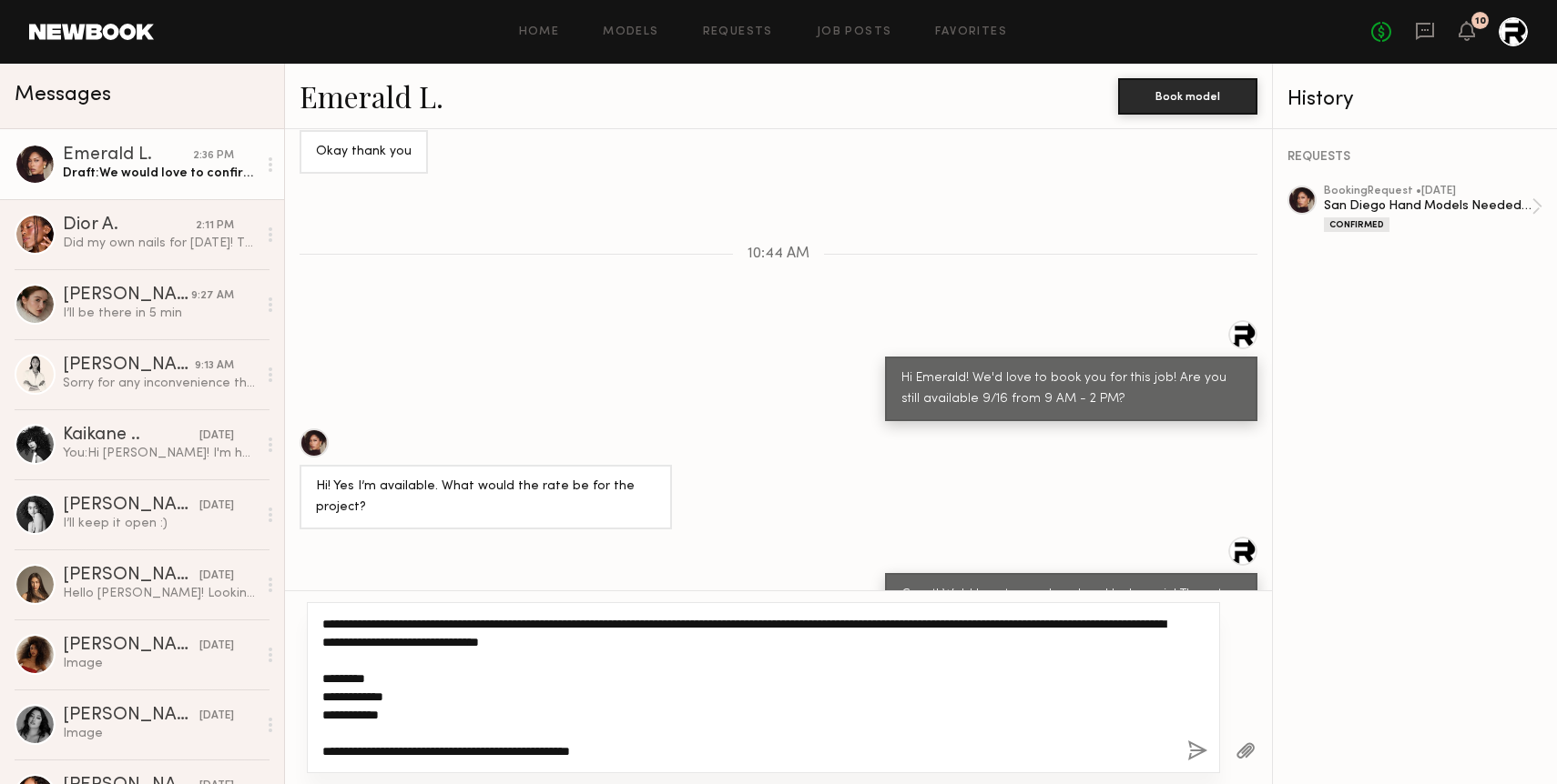
scroll to position [55, 0]
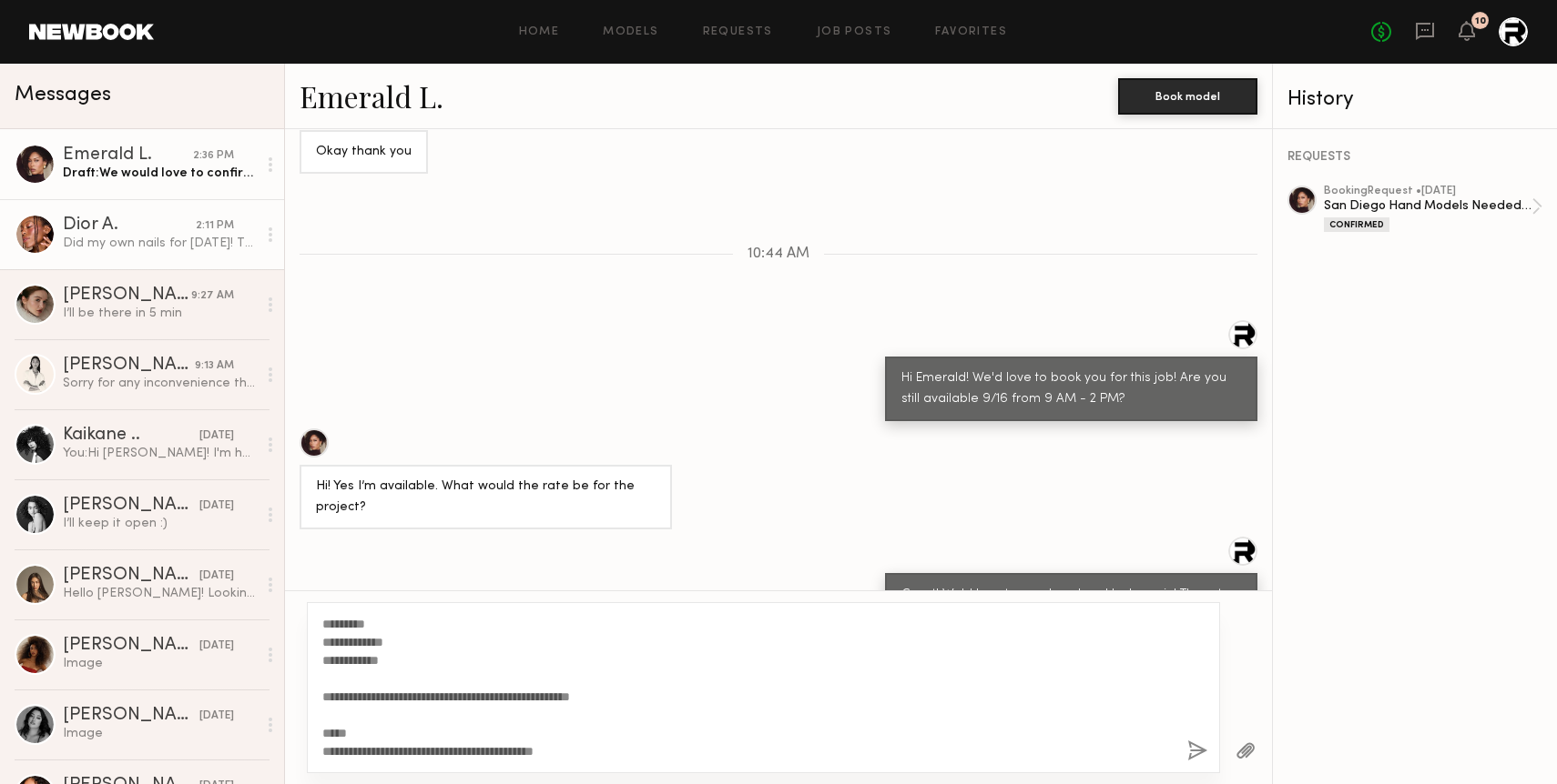
click at [109, 235] on div "Did my own nails for [DATE]! Thanks so much" at bounding box center [160, 244] width 194 height 18
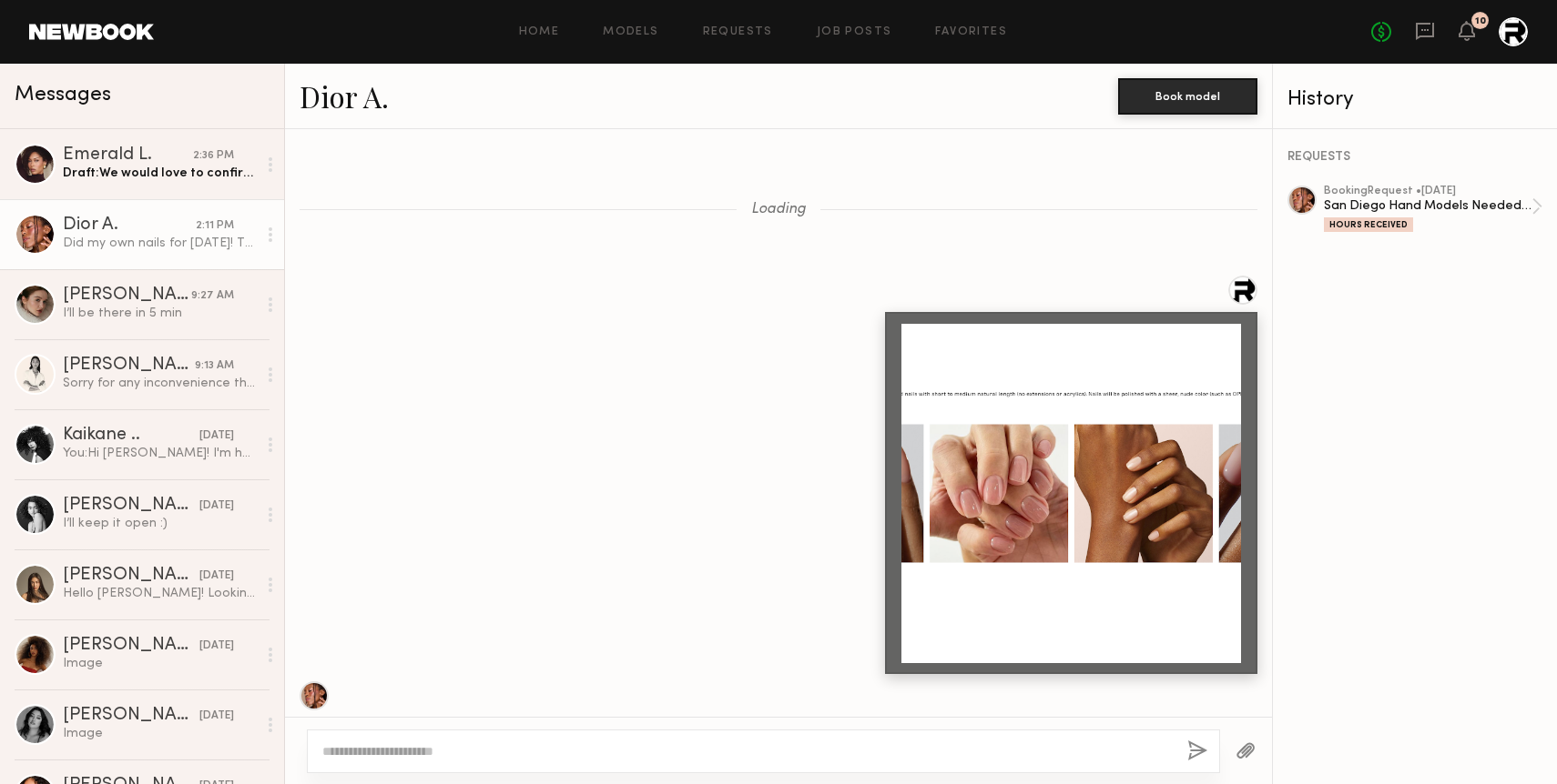
scroll to position [808, 0]
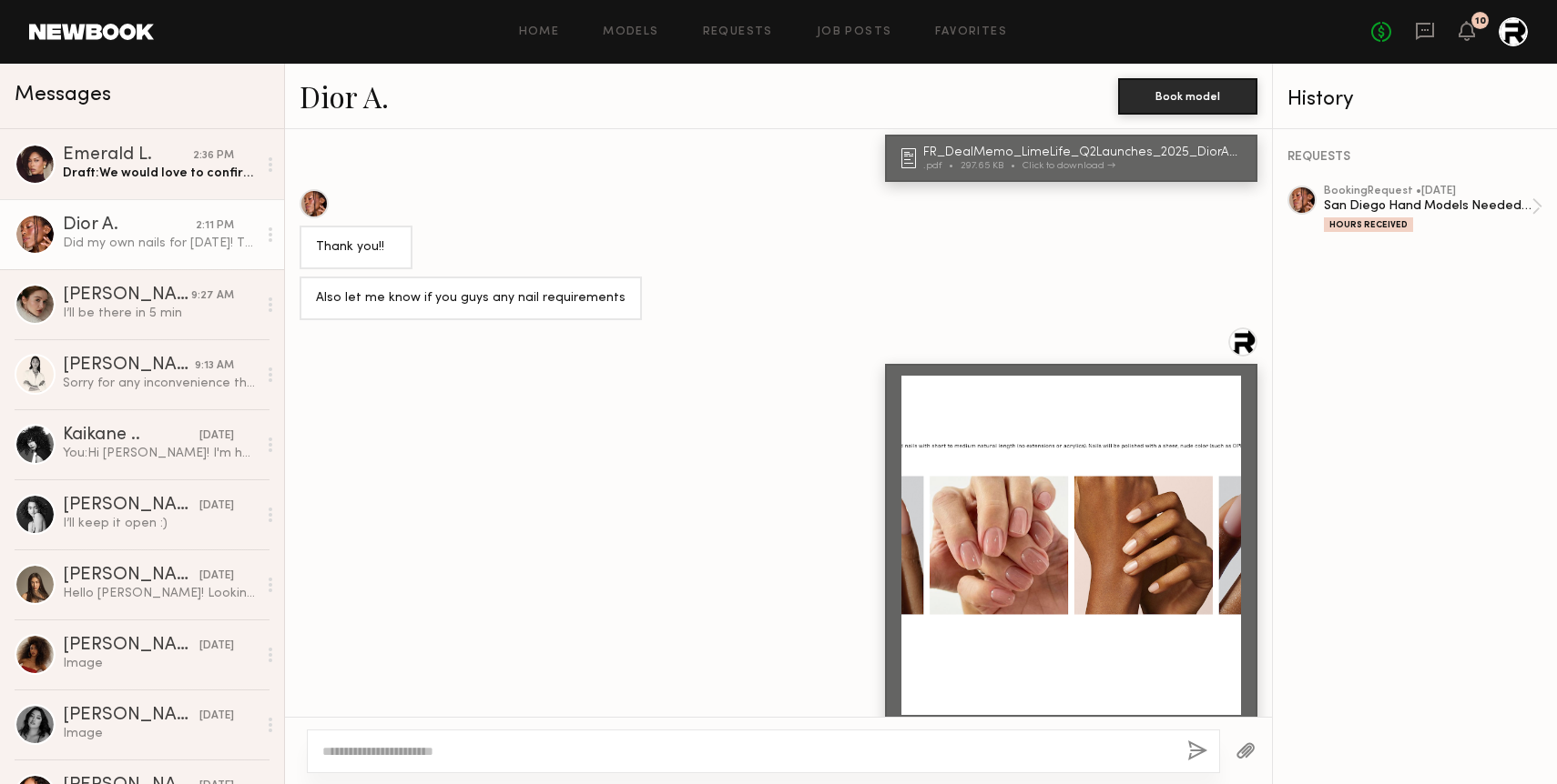
click at [1115, 579] on div at bounding box center [1071, 545] width 339 height 339
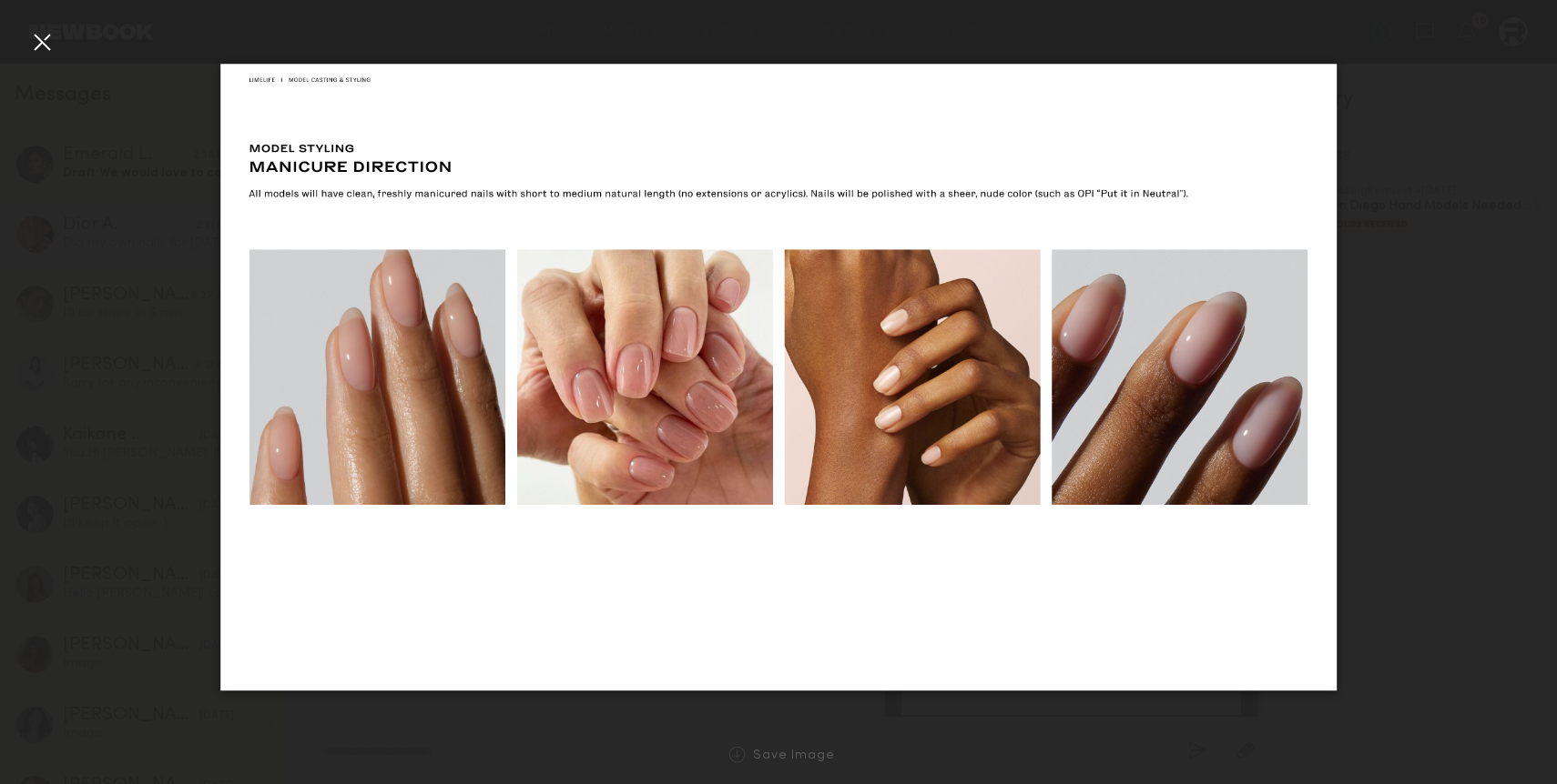
click at [19, 50] on div at bounding box center [778, 377] width 1557 height 697
click at [37, 45] on div at bounding box center [42, 42] width 29 height 29
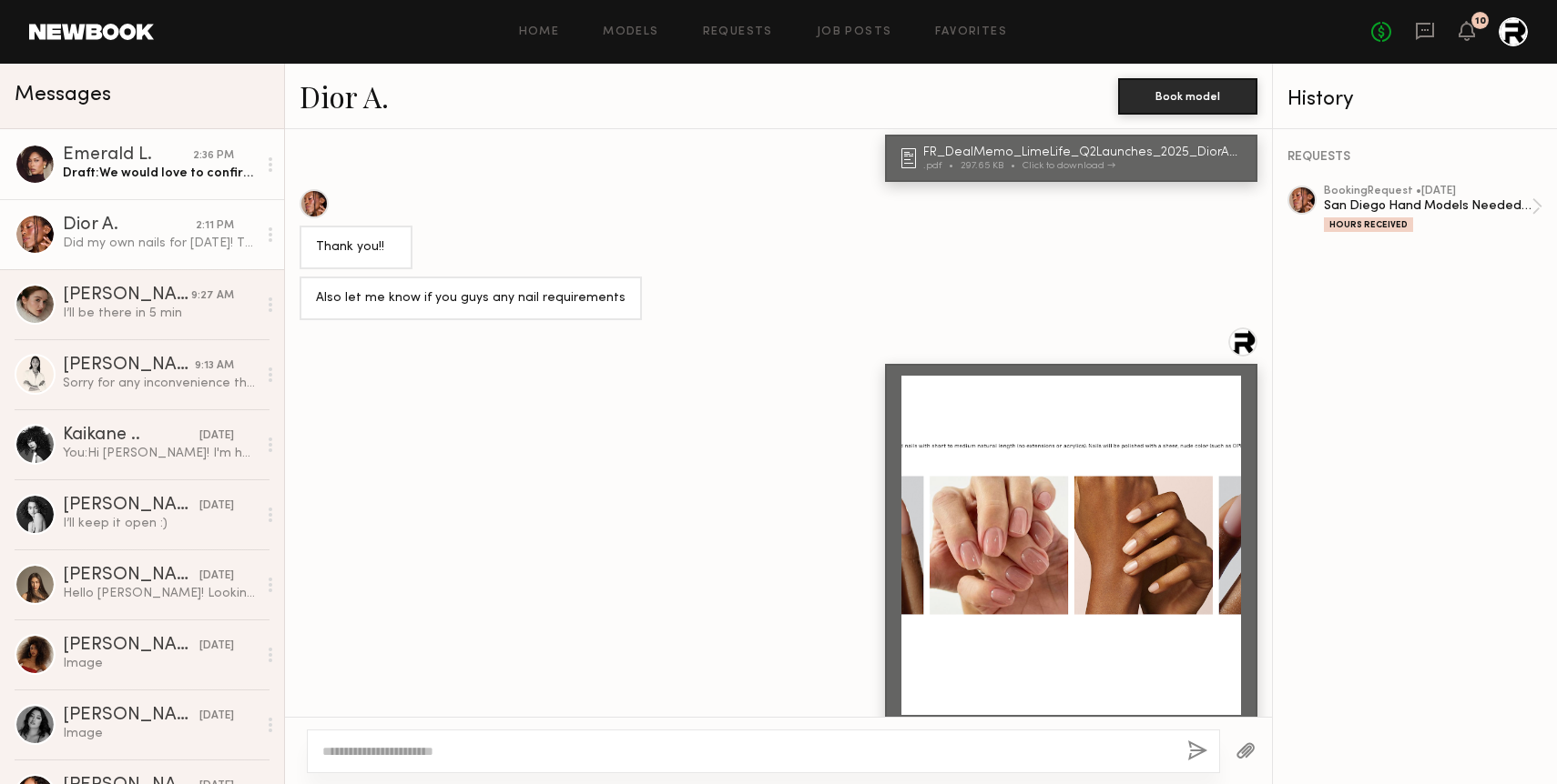
click at [145, 172] on div "Draft: We would love to confirm you for this job and I just sent through the bo…" at bounding box center [160, 173] width 194 height 18
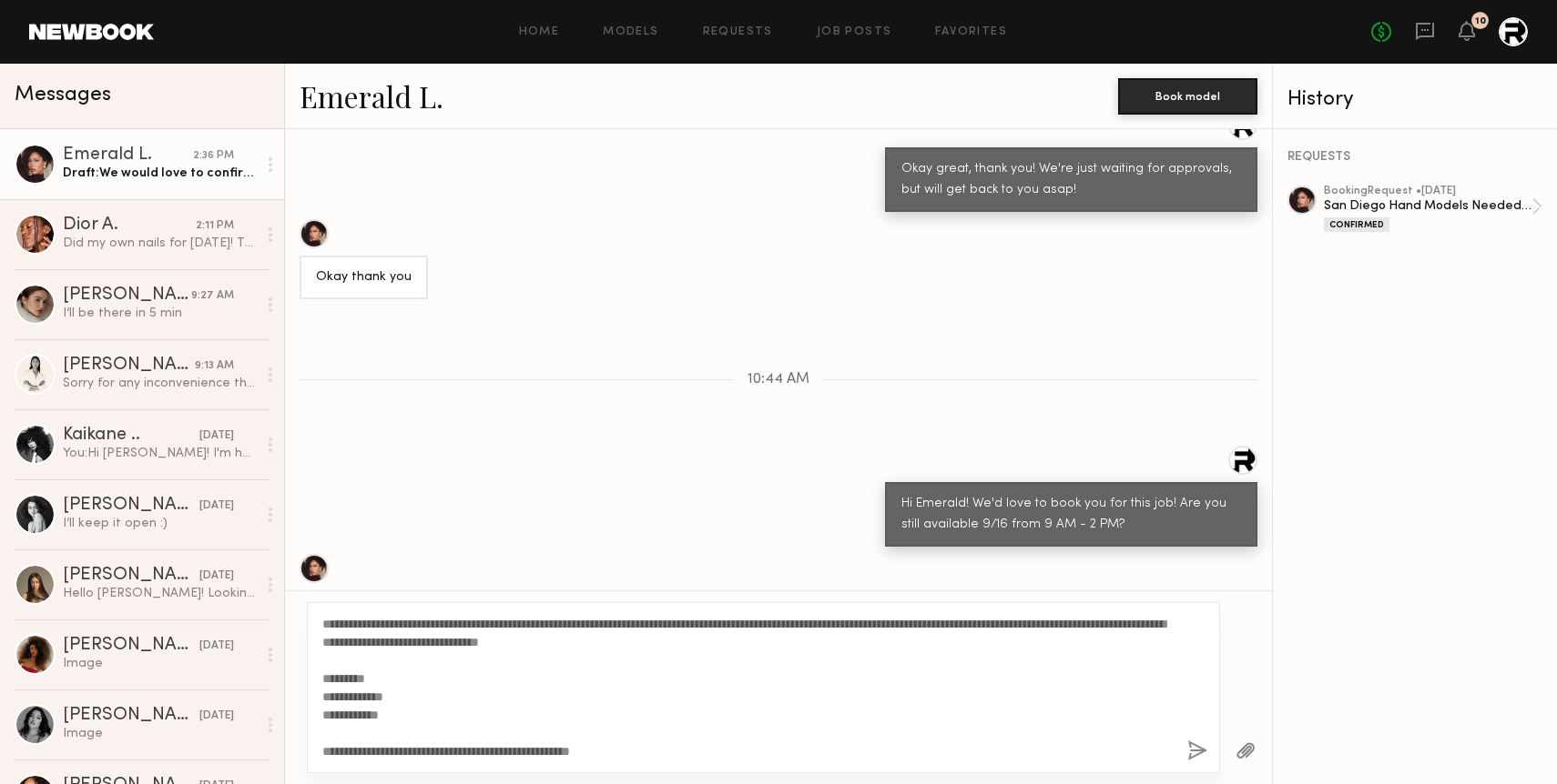
click at [477, 657] on textarea "**********" at bounding box center [747, 688] width 850 height 146
drag, startPoint x: 848, startPoint y: 622, endPoint x: 317, endPoint y: 616, distance: 531.0
click at [317, 616] on div "**********" at bounding box center [763, 688] width 913 height 172
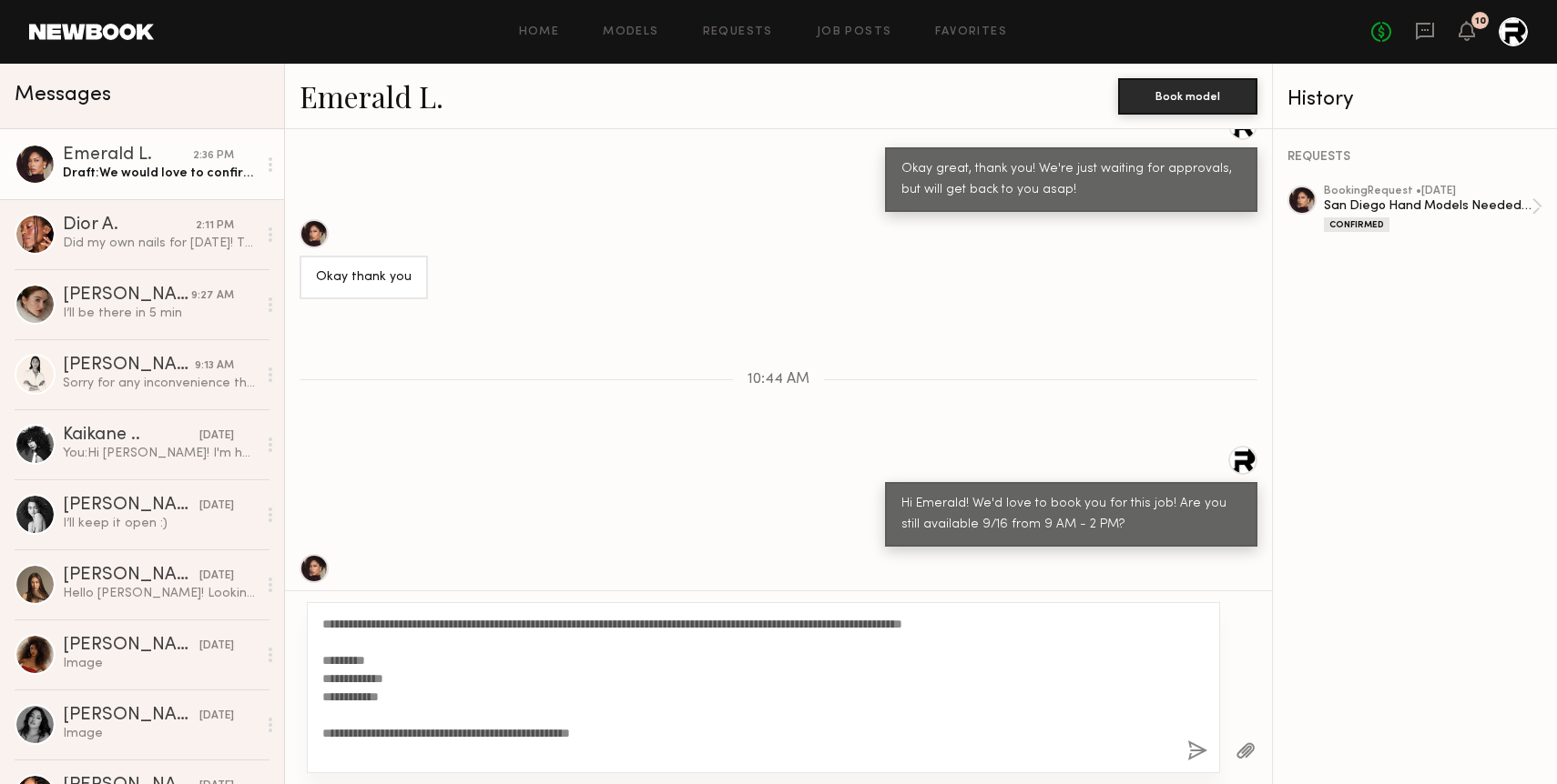
click at [545, 646] on textarea "**********" at bounding box center [747, 688] width 850 height 146
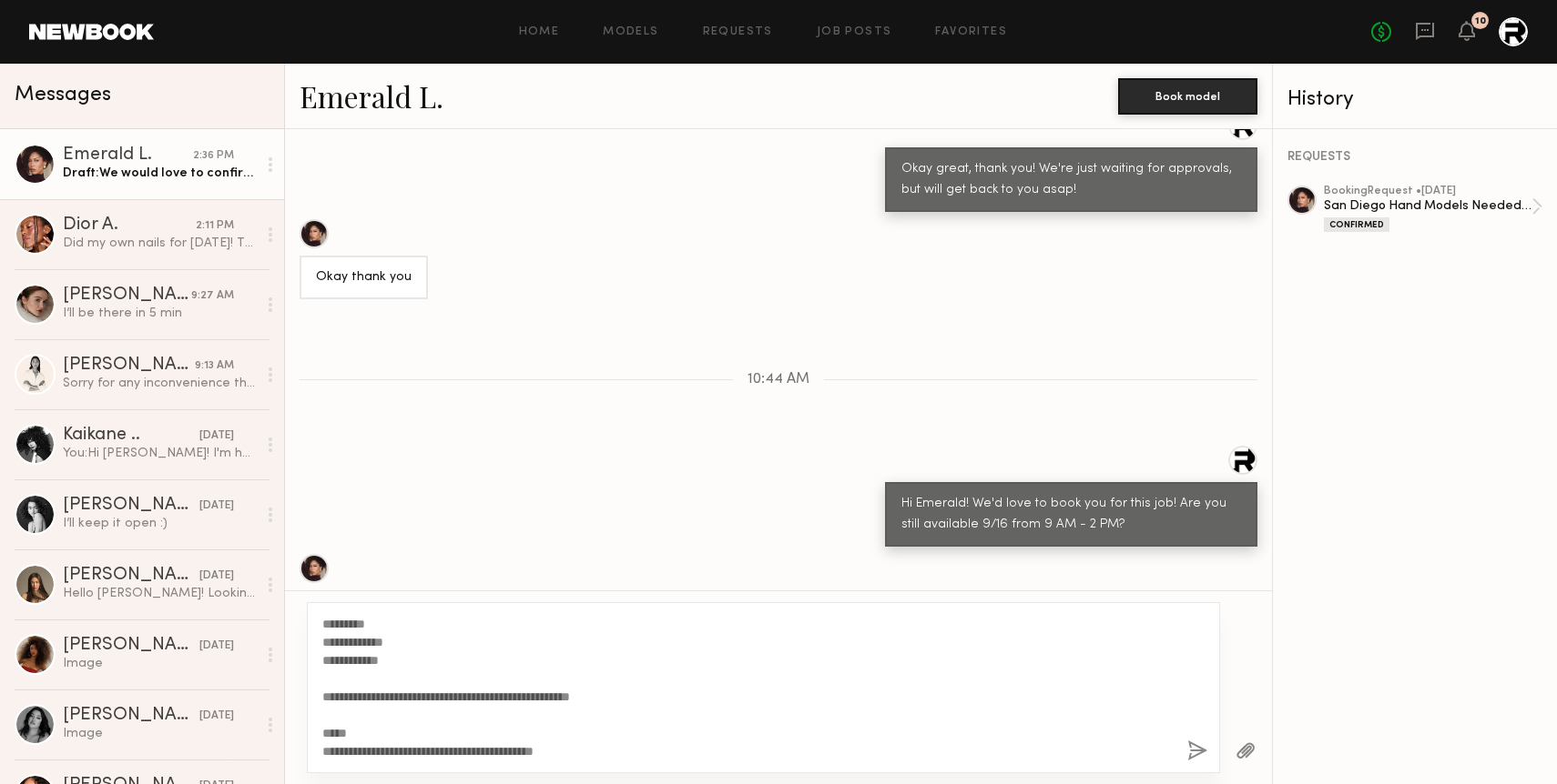
type textarea "**********"
click at [1193, 742] on button "button" at bounding box center [1197, 752] width 20 height 23
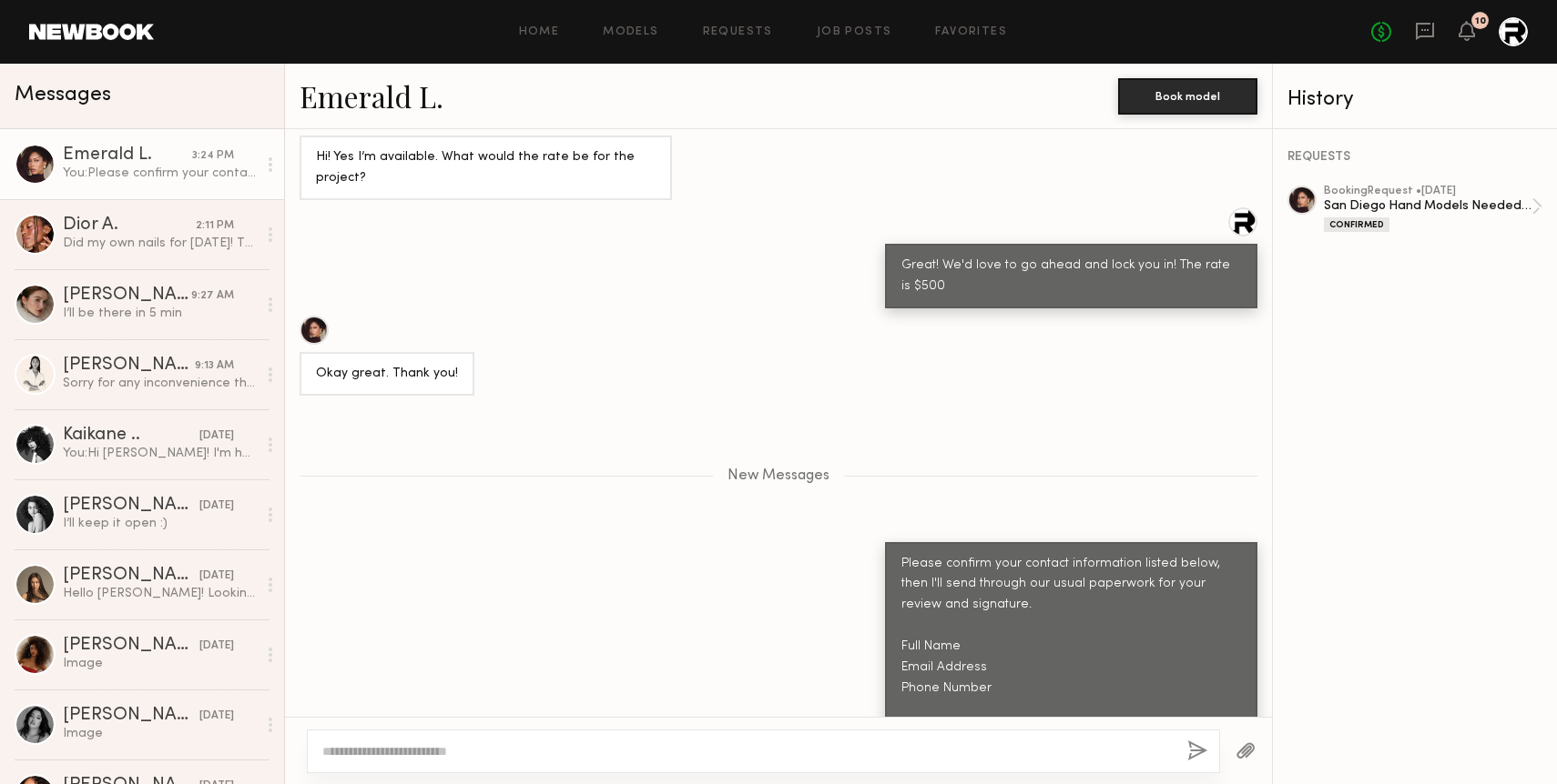
scroll to position [7374, 0]
